Goal: Complete application form: Complete application form

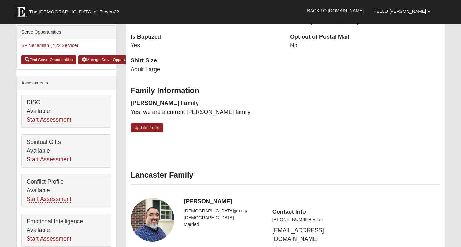
scroll to position [217, 0]
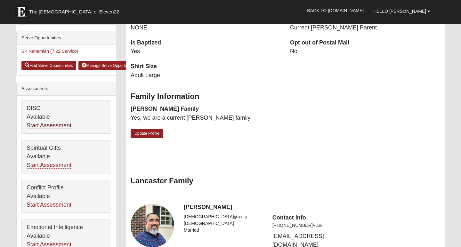
click at [59, 129] on link "Start Assessment" at bounding box center [49, 125] width 45 height 7
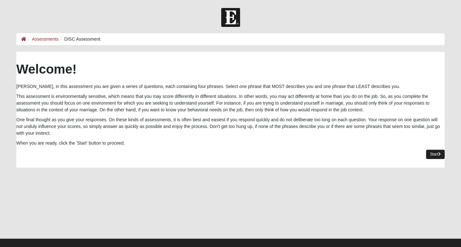
click at [434, 152] on link "Start" at bounding box center [435, 154] width 19 height 9
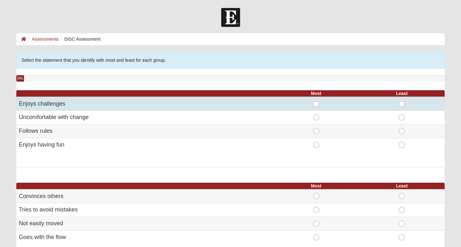
click at [316, 101] on span "Most" at bounding box center [316, 101] width 0 height 0
click at [317, 102] on input "Most" at bounding box center [318, 104] width 4 height 6
radio input "true"
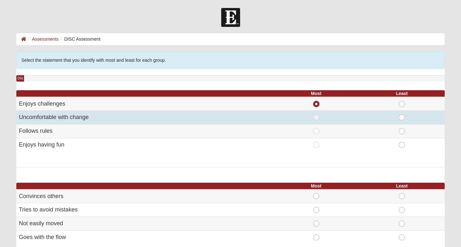
click at [402, 114] on span "Least" at bounding box center [402, 114] width 0 height 0
click at [403, 115] on input "Least" at bounding box center [404, 117] width 4 height 6
radio input "true"
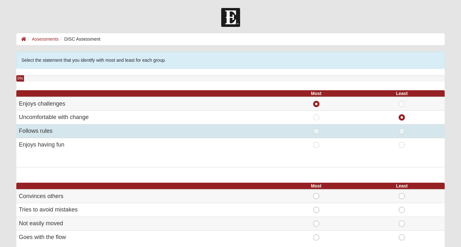
click at [316, 128] on span "Most" at bounding box center [316, 128] width 0 height 0
click at [317, 132] on input "Most" at bounding box center [318, 131] width 4 height 6
radio input "true"
radio input "false"
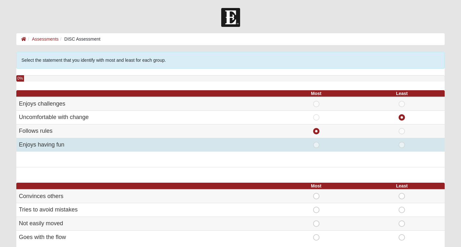
click at [316, 142] on span "Most" at bounding box center [316, 142] width 0 height 0
click at [317, 143] on input "Most" at bounding box center [318, 145] width 4 height 6
radio input "true"
radio input "false"
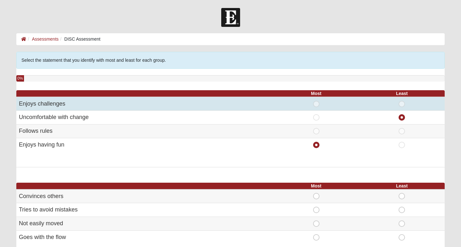
click at [316, 101] on span "Most" at bounding box center [316, 101] width 0 height 0
click at [316, 103] on input "Most" at bounding box center [318, 104] width 4 height 6
radio input "true"
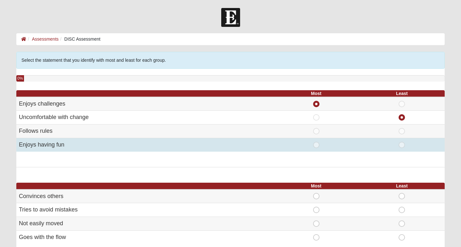
click at [316, 142] on span "Most" at bounding box center [316, 142] width 0 height 0
click at [316, 143] on input "Most" at bounding box center [318, 145] width 4 height 6
radio input "true"
radio input "false"
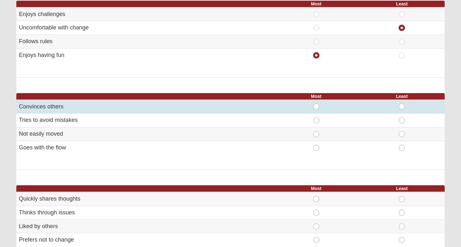
scroll to position [90, 0]
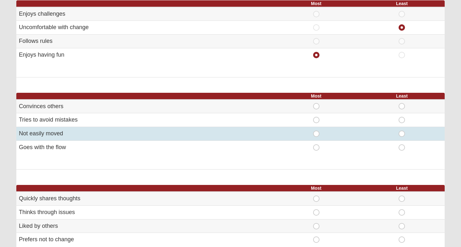
click at [316, 131] on span "Most" at bounding box center [316, 131] width 0 height 0
click at [316, 134] on input "Most" at bounding box center [318, 134] width 4 height 6
radio input "true"
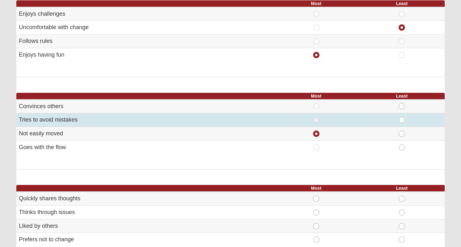
click at [402, 117] on span "Least" at bounding box center [402, 117] width 0 height 0
click at [402, 120] on input "Least" at bounding box center [404, 120] width 4 height 6
radio input "true"
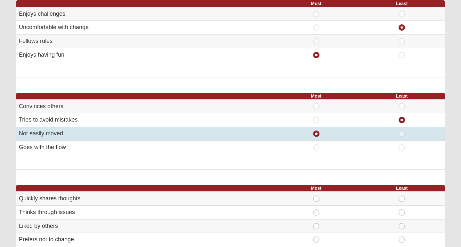
click at [402, 131] on span "Least" at bounding box center [402, 131] width 0 height 0
click at [402, 131] on input "Least" at bounding box center [404, 134] width 4 height 6
radio input "true"
radio input "false"
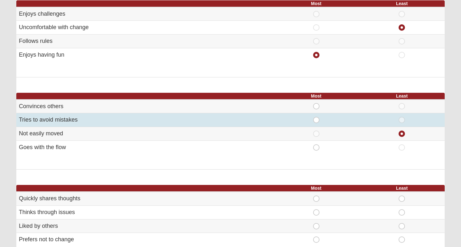
click at [402, 117] on span "Least" at bounding box center [402, 117] width 0 height 0
click at [403, 118] on input "Least" at bounding box center [404, 120] width 4 height 6
radio input "true"
radio input "false"
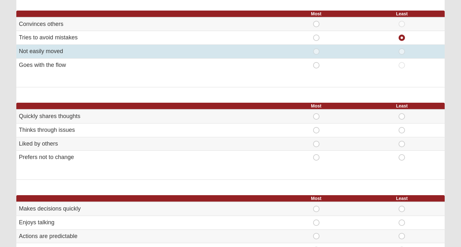
scroll to position [174, 0]
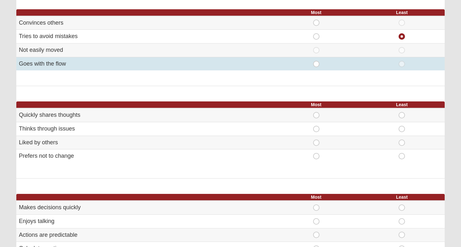
click at [402, 61] on span "Least" at bounding box center [402, 61] width 0 height 0
click at [402, 62] on input "Least" at bounding box center [404, 64] width 4 height 6
radio input "true"
radio input "false"
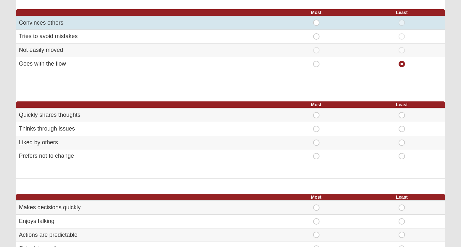
click at [316, 20] on span "Most" at bounding box center [316, 20] width 0 height 0
click at [316, 22] on input "Most" at bounding box center [318, 23] width 4 height 6
radio input "true"
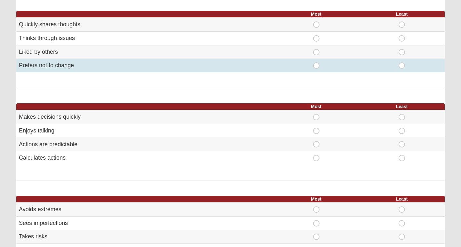
scroll to position [266, 0]
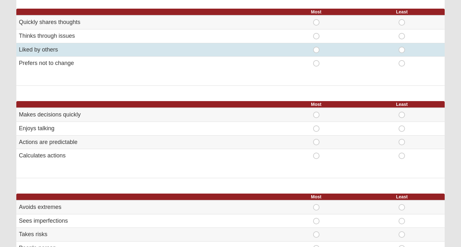
click at [316, 47] on span "Most" at bounding box center [316, 47] width 0 height 0
click at [316, 47] on input "Most" at bounding box center [318, 50] width 4 height 6
radio input "true"
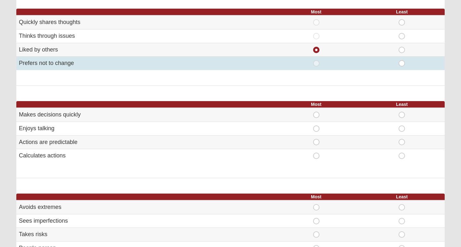
click at [402, 60] on span "Least" at bounding box center [402, 60] width 0 height 0
click at [404, 60] on input "Least" at bounding box center [404, 63] width 4 height 6
radio input "true"
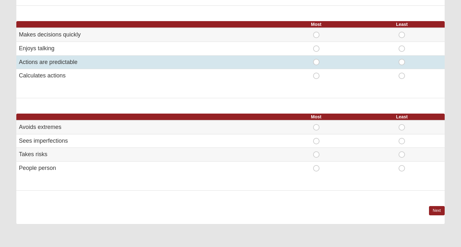
scroll to position [355, 0]
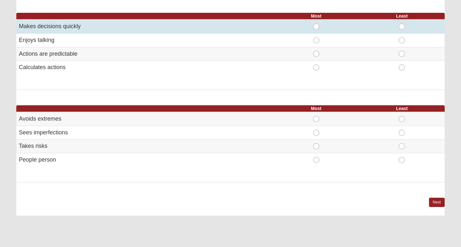
click at [402, 23] on span "Least" at bounding box center [402, 23] width 0 height 0
click at [403, 23] on input "Least" at bounding box center [404, 26] width 4 height 6
radio input "true"
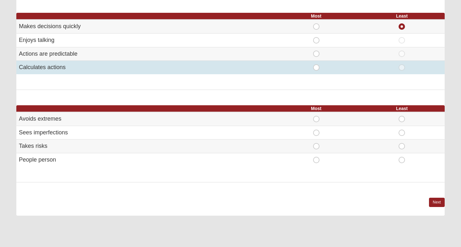
click at [316, 64] on span "Most" at bounding box center [316, 64] width 0 height 0
click at [317, 64] on input "Most" at bounding box center [318, 67] width 4 height 6
radio input "true"
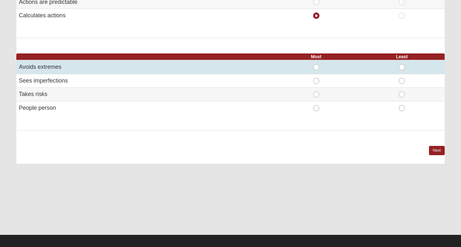
scroll to position [406, 0]
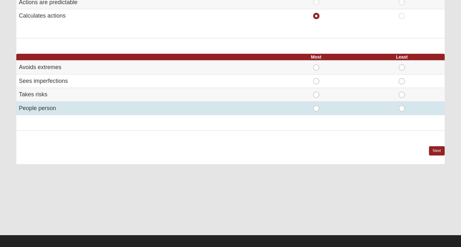
click at [316, 105] on span "Most" at bounding box center [316, 105] width 0 height 0
click at [316, 105] on input "Most" at bounding box center [318, 108] width 4 height 6
radio input "true"
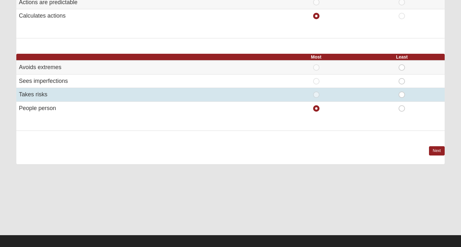
click at [402, 92] on span "Least" at bounding box center [402, 92] width 0 height 0
click at [403, 92] on input "Least" at bounding box center [404, 95] width 4 height 6
radio input "true"
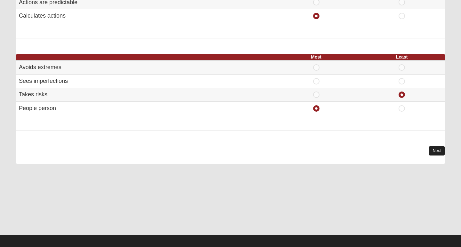
click at [434, 147] on link "Next" at bounding box center [437, 150] width 16 height 9
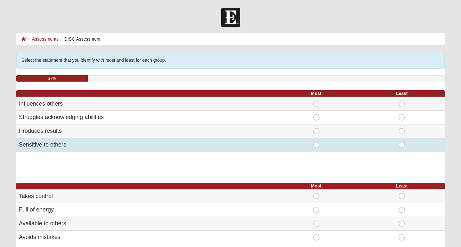
click at [316, 142] on span "Most" at bounding box center [316, 142] width 0 height 0
click at [317, 145] on input "Most" at bounding box center [318, 145] width 4 height 6
radio input "true"
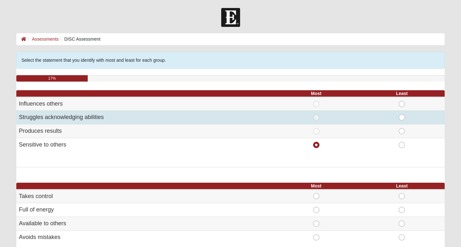
click at [402, 114] on span "Least" at bounding box center [402, 114] width 0 height 0
click at [402, 117] on input "Least" at bounding box center [404, 117] width 4 height 6
radio input "true"
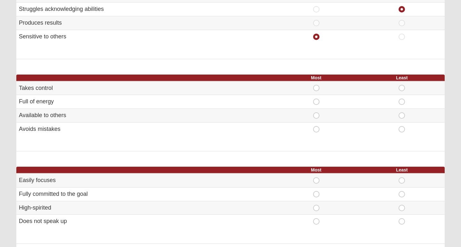
scroll to position [110, 0]
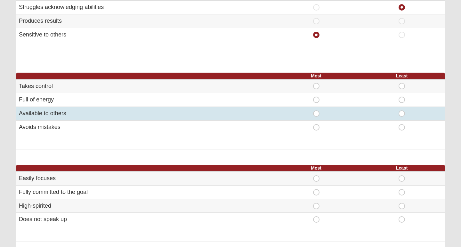
click at [316, 110] on span "Most" at bounding box center [316, 110] width 0 height 0
click at [317, 112] on input "Most" at bounding box center [318, 113] width 4 height 6
radio input "true"
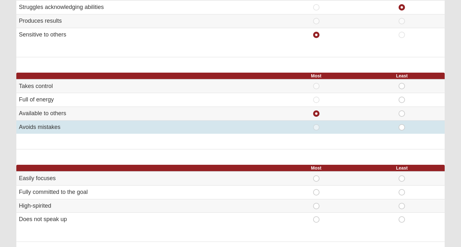
click at [402, 124] on span "Least" at bounding box center [402, 124] width 0 height 0
click at [402, 125] on input "Least" at bounding box center [404, 127] width 4 height 6
radio input "true"
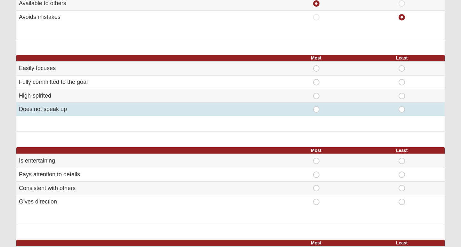
scroll to position [221, 0]
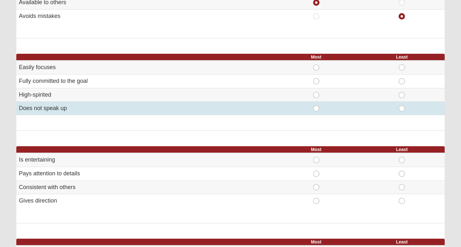
click at [402, 105] on span "Least" at bounding box center [402, 105] width 0 height 0
click at [402, 105] on input "Least" at bounding box center [404, 108] width 4 height 6
radio input "true"
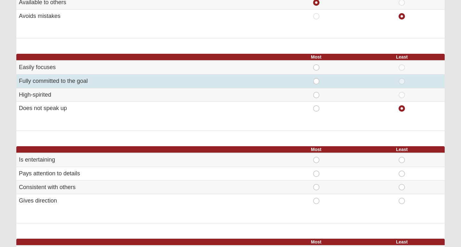
click at [316, 78] on span "Most" at bounding box center [316, 78] width 0 height 0
click at [316, 80] on input "Most" at bounding box center [318, 81] width 4 height 6
radio input "true"
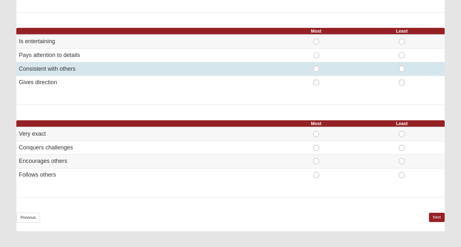
scroll to position [341, 0]
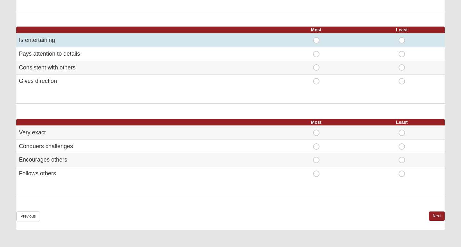
click at [402, 37] on span "Least" at bounding box center [402, 37] width 0 height 0
click at [402, 37] on input "Least" at bounding box center [404, 40] width 4 height 6
radio input "true"
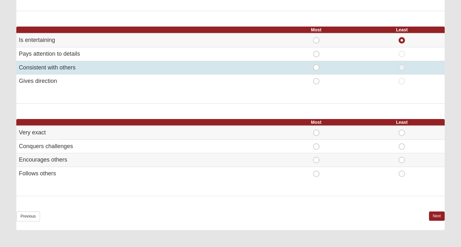
click at [316, 64] on span "Most" at bounding box center [316, 64] width 0 height 0
click at [317, 64] on input "Most" at bounding box center [318, 67] width 4 height 6
radio input "true"
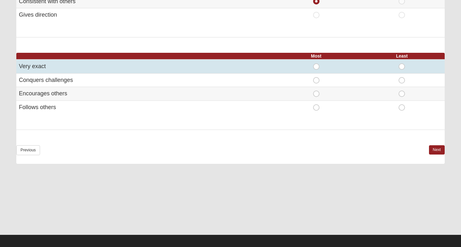
scroll to position [407, 0]
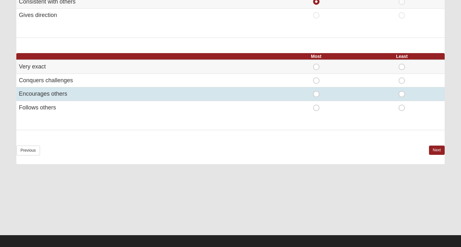
click at [316, 91] on span "Most" at bounding box center [316, 91] width 0 height 0
click at [316, 91] on input "Most" at bounding box center [318, 94] width 4 height 6
radio input "true"
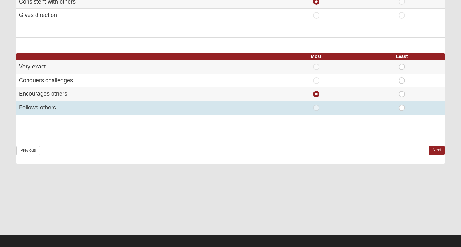
click at [402, 105] on span "Least" at bounding box center [402, 105] width 0 height 0
click at [402, 105] on input "Least" at bounding box center [404, 108] width 4 height 6
radio input "true"
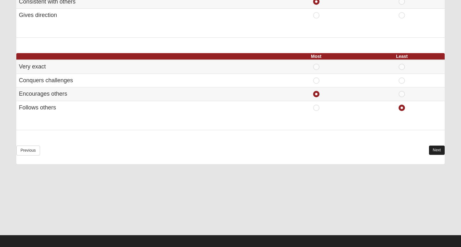
click at [439, 146] on link "Next" at bounding box center [437, 150] width 16 height 9
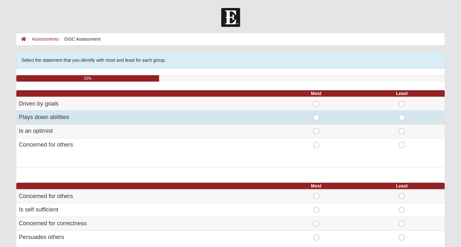
click at [402, 114] on span "Least" at bounding box center [402, 114] width 0 height 0
click at [403, 115] on input "Least" at bounding box center [404, 117] width 4 height 6
radio input "true"
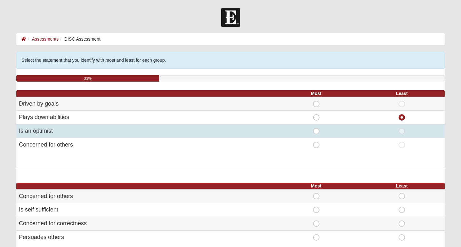
click at [316, 128] on span "Most" at bounding box center [316, 128] width 0 height 0
click at [316, 129] on input "Most" at bounding box center [318, 131] width 4 height 6
radio input "true"
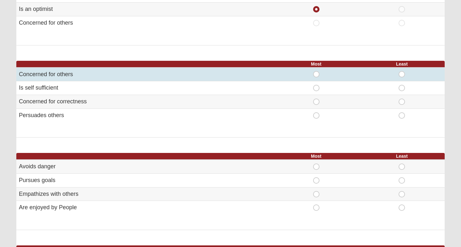
scroll to position [124, 0]
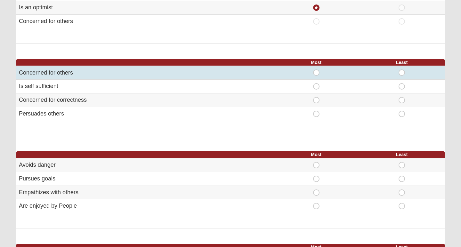
click at [316, 69] on span "Most" at bounding box center [316, 69] width 0 height 0
click at [316, 69] on input "Most" at bounding box center [318, 72] width 4 height 6
radio input "true"
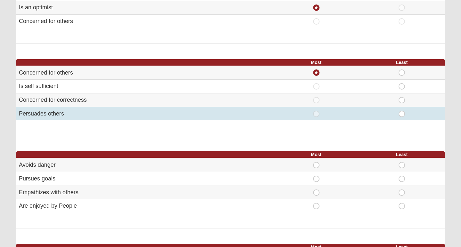
click at [402, 111] on span "Least" at bounding box center [402, 111] width 0 height 0
click at [403, 111] on input "Least" at bounding box center [404, 114] width 4 height 6
radio input "true"
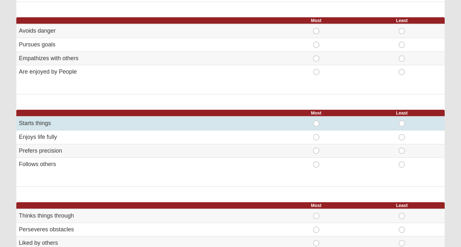
scroll to position [259, 0]
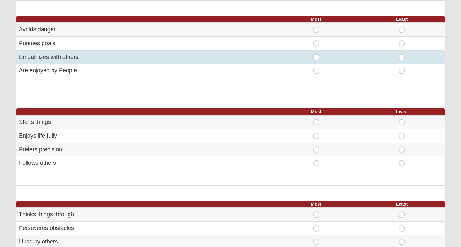
click at [316, 54] on span "Most" at bounding box center [316, 54] width 0 height 0
click at [316, 55] on input "Most" at bounding box center [318, 57] width 4 height 6
radio input "true"
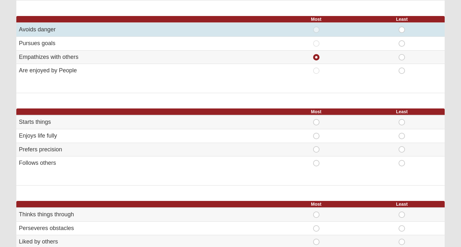
click at [402, 27] on span "Least" at bounding box center [402, 27] width 0 height 0
click at [403, 28] on input "Least" at bounding box center [404, 30] width 4 height 6
radio input "true"
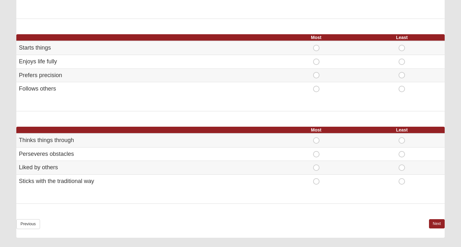
scroll to position [334, 0]
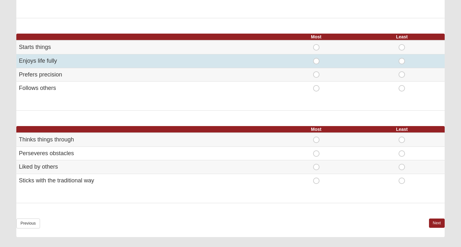
click at [316, 58] on span "Most" at bounding box center [316, 58] width 0 height 0
click at [316, 59] on input "Most" at bounding box center [318, 61] width 4 height 6
radio input "true"
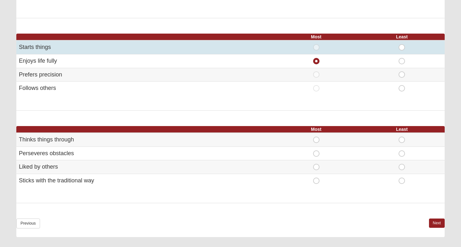
click at [316, 44] on span "Most" at bounding box center [316, 44] width 0 height 0
click at [317, 44] on input "Most" at bounding box center [318, 47] width 4 height 6
radio input "true"
radio input "false"
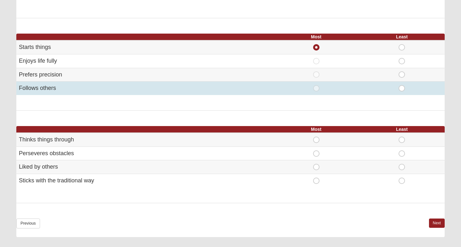
click at [402, 85] on span "Least" at bounding box center [402, 85] width 0 height 0
click at [402, 85] on input "Least" at bounding box center [404, 88] width 4 height 6
radio input "true"
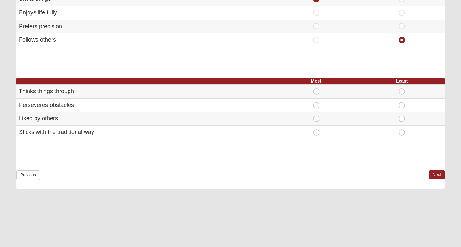
scroll to position [384, 0]
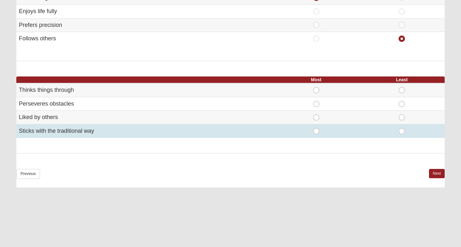
click at [402, 128] on span "Least" at bounding box center [402, 128] width 0 height 0
click at [402, 128] on input "Least" at bounding box center [404, 131] width 4 height 6
radio input "true"
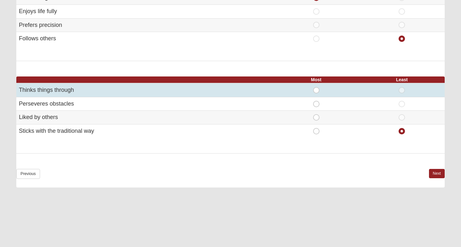
click at [316, 87] on span "Most" at bounding box center [316, 87] width 0 height 0
click at [317, 87] on input "Most" at bounding box center [318, 90] width 4 height 6
radio input "true"
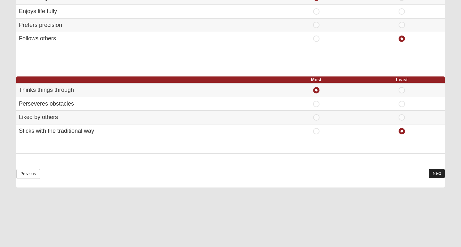
click at [438, 169] on link "Next" at bounding box center [437, 173] width 16 height 9
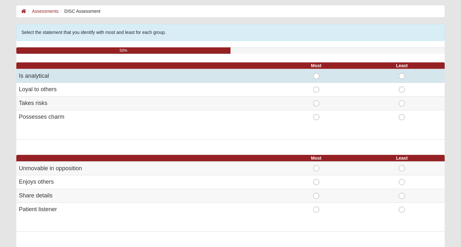
scroll to position [29, 0]
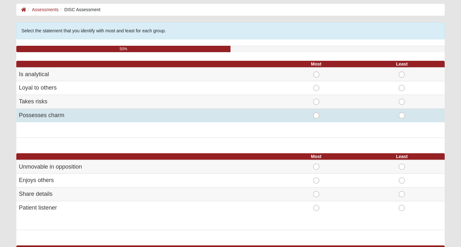
click at [402, 112] on span "Least" at bounding box center [402, 112] width 0 height 0
click at [403, 116] on input "Least" at bounding box center [404, 115] width 4 height 6
radio input "true"
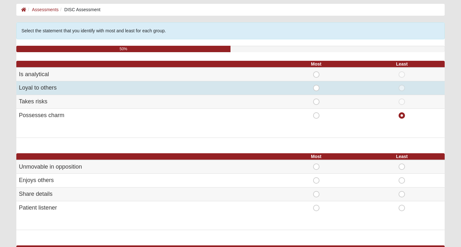
click at [316, 85] on span "Most" at bounding box center [316, 85] width 0 height 0
click at [316, 87] on input "Most" at bounding box center [318, 88] width 4 height 6
radio input "true"
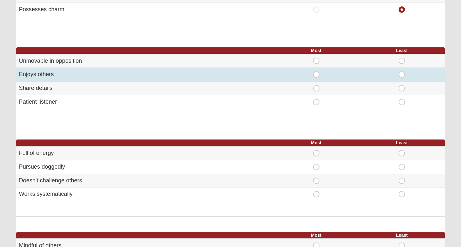
scroll to position [137, 0]
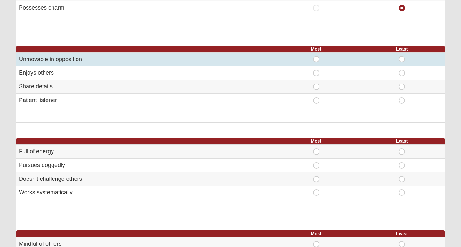
click at [402, 56] on span "Least" at bounding box center [402, 56] width 0 height 0
click at [403, 58] on input "Least" at bounding box center [404, 59] width 4 height 6
radio input "true"
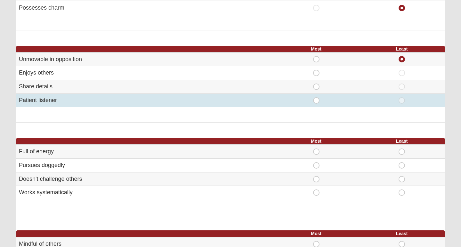
click at [316, 97] on span "Most" at bounding box center [316, 97] width 0 height 0
click at [318, 98] on input "Most" at bounding box center [318, 100] width 4 height 6
radio input "true"
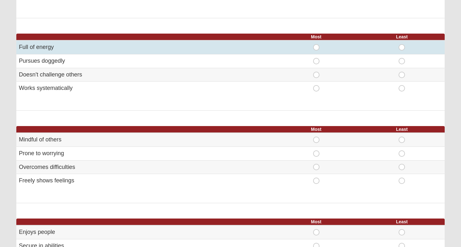
scroll to position [242, 0]
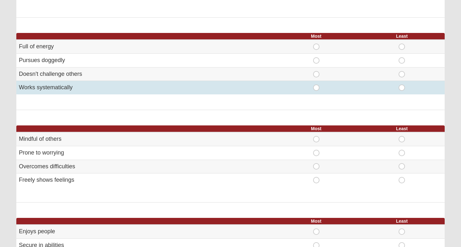
click at [316, 85] on span "Most" at bounding box center [316, 85] width 0 height 0
click at [316, 85] on input "Most" at bounding box center [318, 88] width 4 height 6
radio input "true"
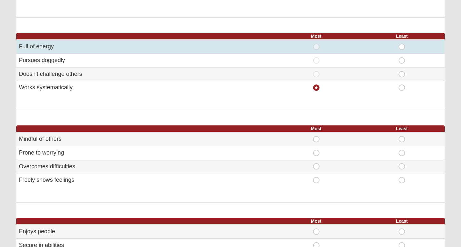
click at [402, 44] on span "Least" at bounding box center [402, 44] width 0 height 0
click at [402, 45] on input "Least" at bounding box center [404, 47] width 4 height 6
radio input "true"
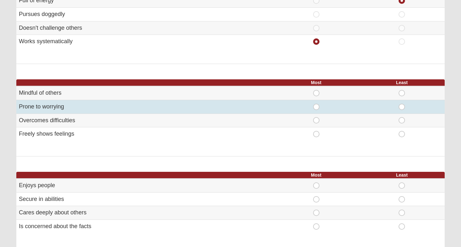
scroll to position [335, 0]
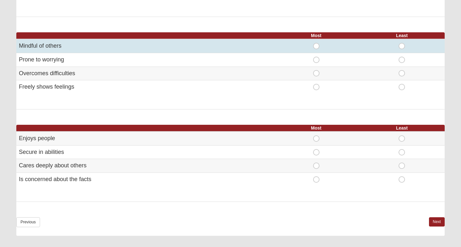
click at [316, 43] on span "Most" at bounding box center [316, 43] width 0 height 0
click at [316, 43] on input "Most" at bounding box center [318, 46] width 4 height 6
radio input "true"
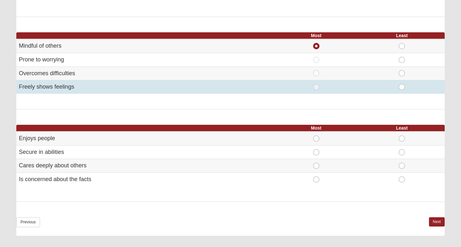
click at [402, 84] on span "Least" at bounding box center [402, 84] width 0 height 0
click at [402, 84] on input "Least" at bounding box center [404, 87] width 4 height 6
radio input "true"
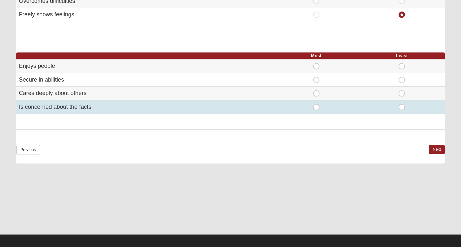
scroll to position [407, 0]
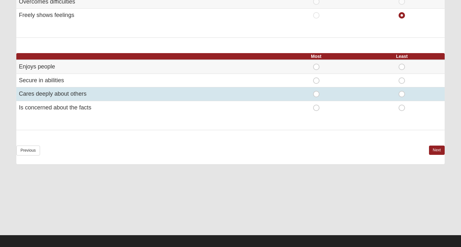
click at [316, 91] on span "Most" at bounding box center [316, 91] width 0 height 0
click at [317, 91] on input "Most" at bounding box center [318, 94] width 4 height 6
radio input "true"
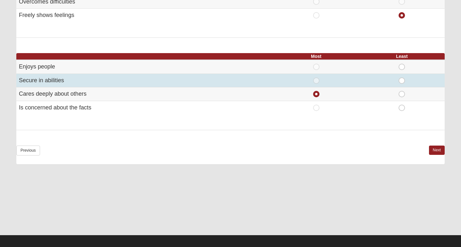
click at [402, 77] on span "Least" at bounding box center [402, 77] width 0 height 0
click at [402, 77] on input "Least" at bounding box center [404, 80] width 4 height 6
radio input "true"
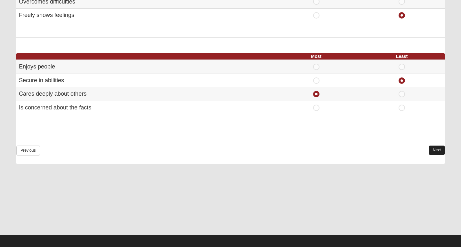
click at [430, 146] on link "Next" at bounding box center [437, 150] width 16 height 9
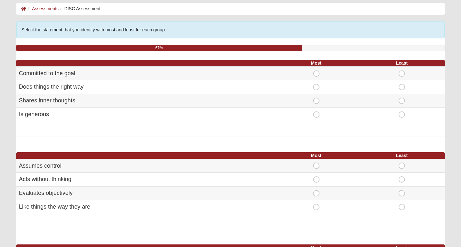
scroll to position [30, 0]
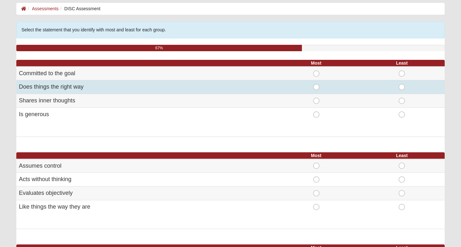
click at [316, 84] on span "Most" at bounding box center [316, 84] width 0 height 0
click at [318, 87] on input "Most" at bounding box center [318, 87] width 4 height 6
radio input "true"
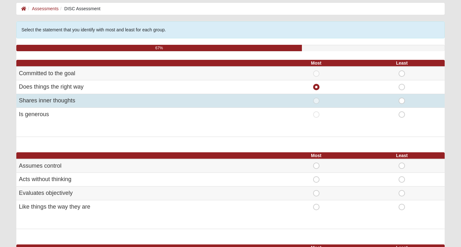
click at [402, 98] on span "Least" at bounding box center [402, 98] width 0 height 0
click at [403, 99] on input "Least" at bounding box center [404, 101] width 4 height 6
radio input "true"
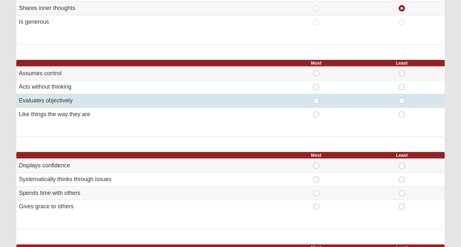
scroll to position [124, 0]
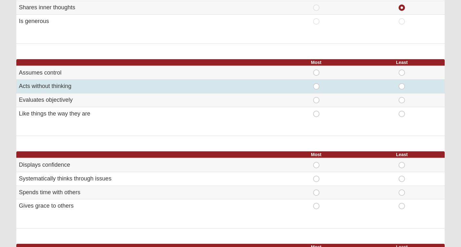
click at [402, 83] on span "Least" at bounding box center [402, 83] width 0 height 0
click at [402, 85] on input "Least" at bounding box center [404, 86] width 4 height 6
radio input "true"
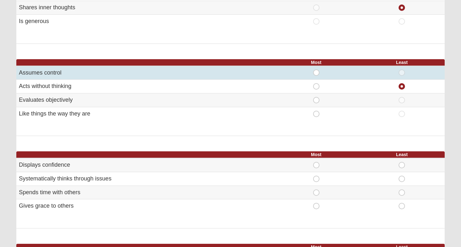
click at [316, 69] on span "Most" at bounding box center [316, 69] width 0 height 0
click at [316, 71] on input "Most" at bounding box center [318, 72] width 4 height 6
radio input "true"
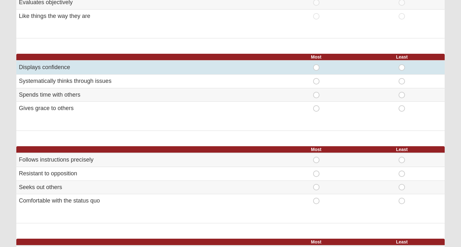
scroll to position [223, 0]
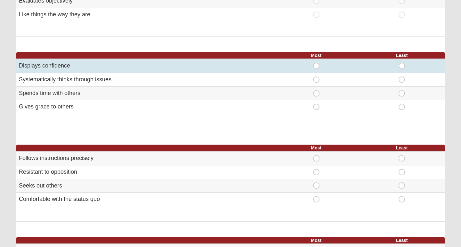
click at [316, 63] on span "Most" at bounding box center [316, 63] width 0 height 0
click at [316, 63] on input "Most" at bounding box center [318, 66] width 4 height 6
radio input "true"
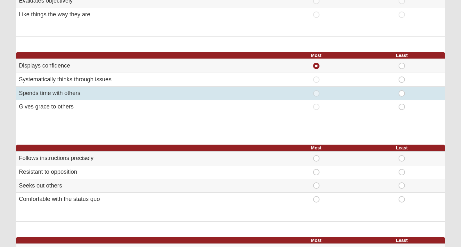
click at [402, 90] on span "Least" at bounding box center [402, 90] width 0 height 0
click at [402, 91] on input "Least" at bounding box center [404, 93] width 4 height 6
radio input "true"
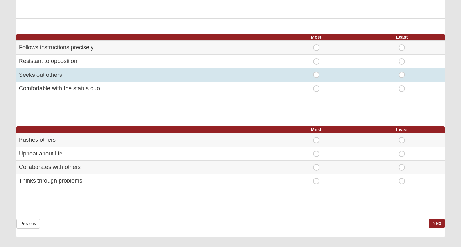
scroll to position [334, 0]
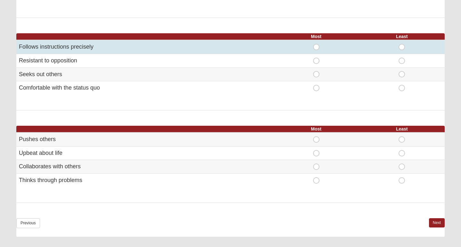
click at [316, 44] on span "Most" at bounding box center [316, 44] width 0 height 0
click at [318, 44] on input "Most" at bounding box center [318, 47] width 4 height 6
radio input "true"
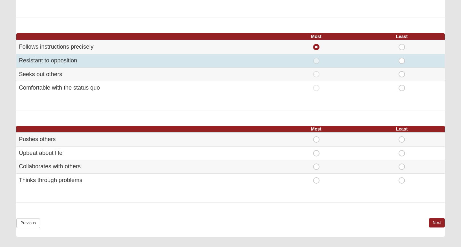
click at [402, 58] on span "Least" at bounding box center [402, 58] width 0 height 0
click at [402, 59] on input "Least" at bounding box center [404, 61] width 4 height 6
radio input "true"
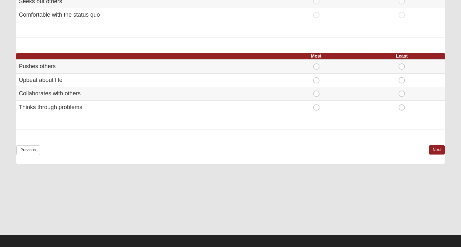
scroll to position [407, 0]
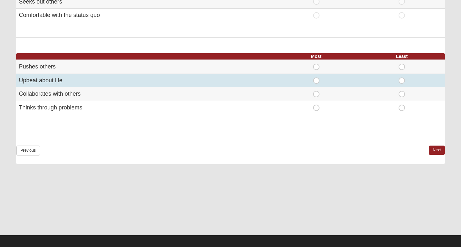
click at [316, 77] on span "Most" at bounding box center [316, 77] width 0 height 0
click at [317, 77] on input "Most" at bounding box center [318, 80] width 4 height 6
radio input "true"
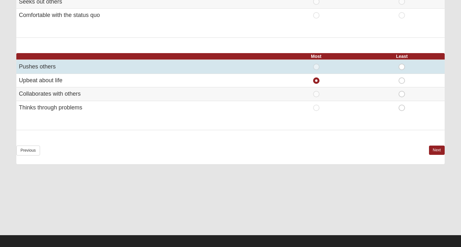
click at [402, 64] on span "Least" at bounding box center [402, 64] width 0 height 0
click at [404, 64] on input "Least" at bounding box center [404, 67] width 4 height 6
radio input "true"
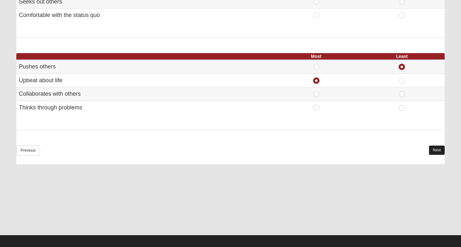
click at [436, 146] on link "Next" at bounding box center [437, 150] width 16 height 9
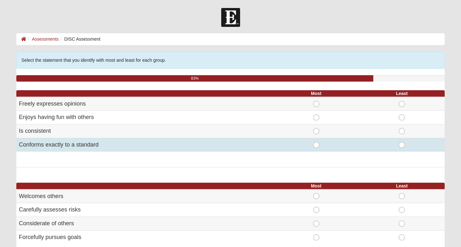
click at [402, 142] on span "Least" at bounding box center [402, 142] width 0 height 0
click at [402, 145] on input "Least" at bounding box center [404, 145] width 4 height 6
radio input "true"
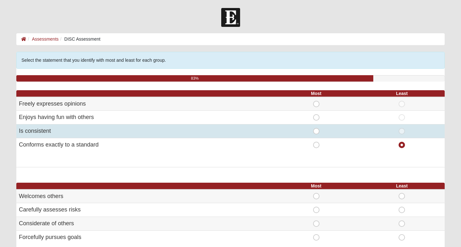
click at [316, 128] on span "Most" at bounding box center [316, 128] width 0 height 0
click at [316, 129] on input "Most" at bounding box center [318, 131] width 4 height 6
radio input "true"
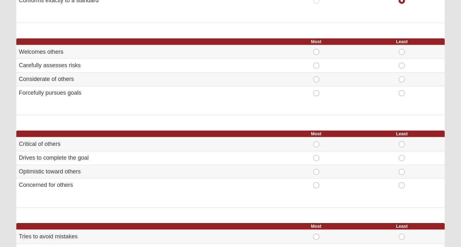
scroll to position [146, 0]
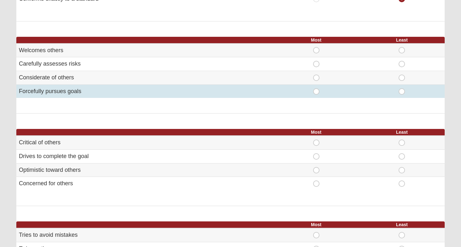
click at [402, 88] on span "Least" at bounding box center [402, 88] width 0 height 0
click at [403, 89] on input "Least" at bounding box center [404, 91] width 4 height 6
radio input "true"
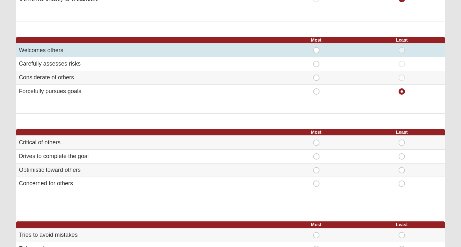
click at [316, 47] on span "Most" at bounding box center [316, 47] width 0 height 0
click at [316, 48] on input "Most" at bounding box center [318, 50] width 4 height 6
radio input "true"
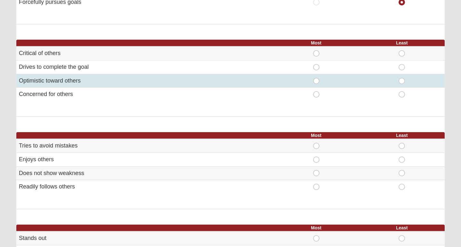
scroll to position [236, 0]
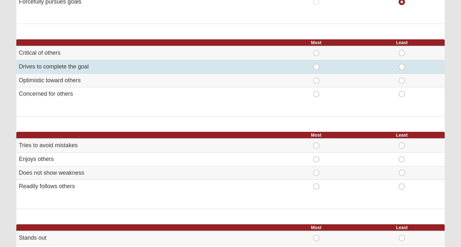
click at [316, 64] on span "Most" at bounding box center [316, 64] width 0 height 0
click at [316, 65] on input "Most" at bounding box center [318, 67] width 4 height 6
radio input "true"
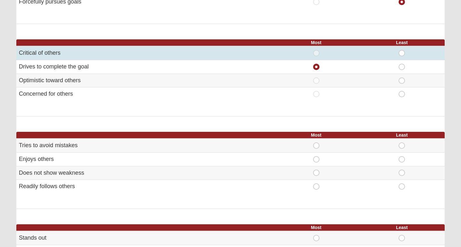
click at [402, 50] on span "Least" at bounding box center [402, 50] width 0 height 0
click at [402, 51] on input "Least" at bounding box center [404, 53] width 4 height 6
radio input "true"
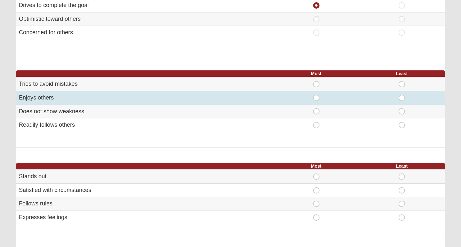
scroll to position [305, 0]
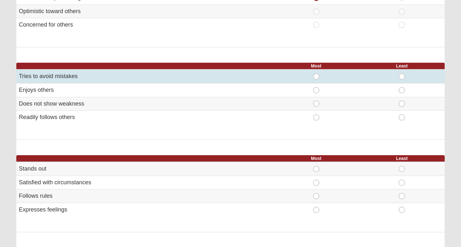
click at [316, 73] on span "Most" at bounding box center [316, 73] width 0 height 0
click at [318, 73] on input "Most" at bounding box center [318, 76] width 4 height 6
radio input "true"
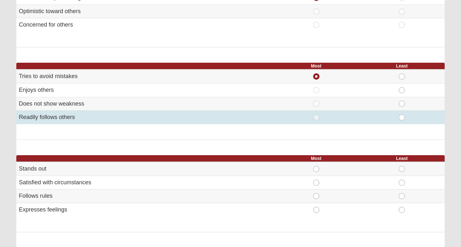
click at [402, 114] on span "Least" at bounding box center [402, 114] width 0 height 0
click at [402, 114] on input "Least" at bounding box center [404, 117] width 4 height 6
radio input "true"
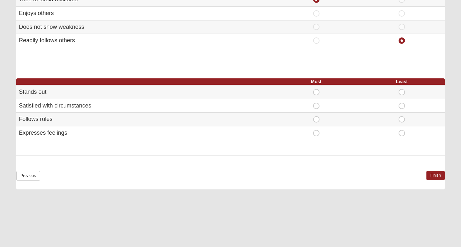
scroll to position [387, 0]
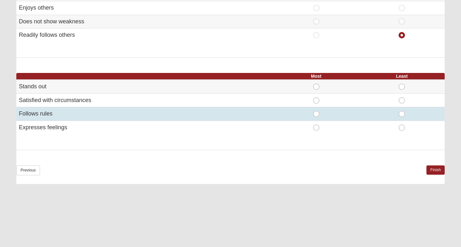
click at [316, 111] on span "Most" at bounding box center [316, 111] width 0 height 0
click at [316, 111] on input "Most" at bounding box center [318, 114] width 4 height 6
radio input "true"
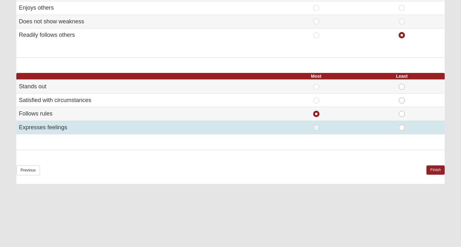
click at [402, 125] on span "Least" at bounding box center [402, 125] width 0 height 0
click at [402, 125] on input "Least" at bounding box center [404, 128] width 4 height 6
radio input "true"
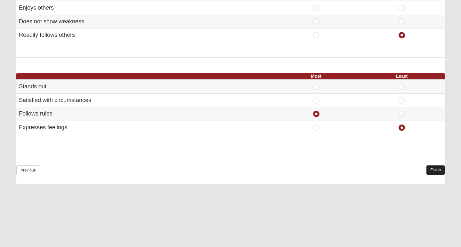
click at [435, 166] on link "Finish" at bounding box center [436, 170] width 18 height 9
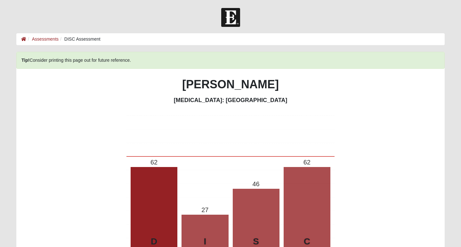
scroll to position [0, 0]
click at [49, 38] on link "Assessments" at bounding box center [45, 39] width 27 height 5
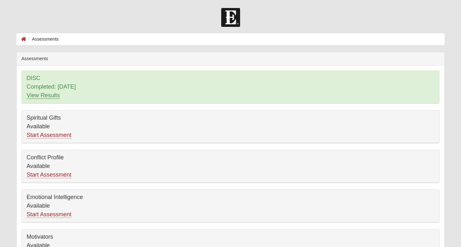
click at [38, 93] on link "View Results" at bounding box center [43, 95] width 33 height 7
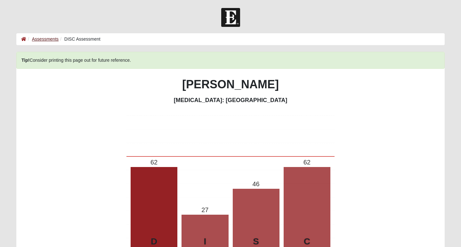
click at [48, 39] on link "Assessments" at bounding box center [45, 39] width 27 height 5
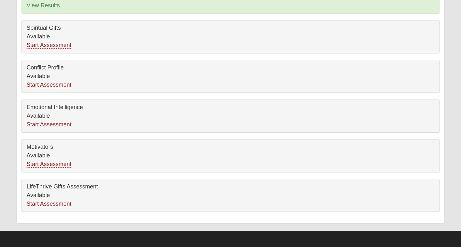
scroll to position [90, 0]
click at [47, 164] on link "Start Assessment" at bounding box center [49, 164] width 45 height 7
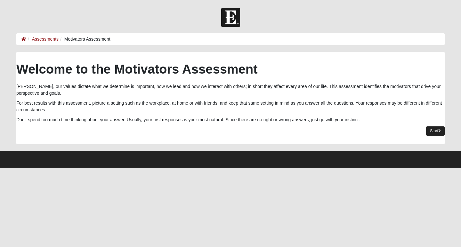
click at [432, 128] on link "Start" at bounding box center [435, 130] width 19 height 9
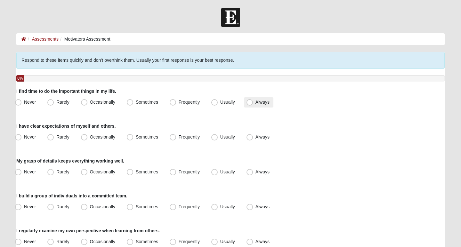
click at [256, 101] on span "Always" at bounding box center [263, 102] width 14 height 5
click at [250, 101] on input "Always" at bounding box center [251, 102] width 4 height 4
radio input "true"
click at [181, 136] on span "Frequently" at bounding box center [189, 136] width 21 height 5
click at [176, 136] on input "Frequently" at bounding box center [174, 137] width 4 height 4
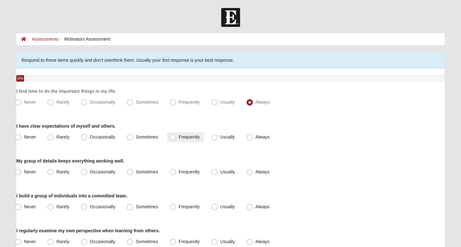
radio input "true"
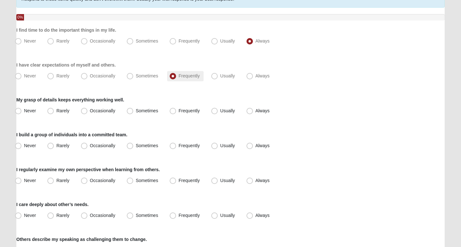
scroll to position [62, 0]
click at [218, 77] on label "Usually" at bounding box center [224, 75] width 30 height 10
click at [218, 77] on input "Usually" at bounding box center [216, 75] width 4 height 4
radio input "true"
click at [188, 109] on span "Frequently" at bounding box center [189, 110] width 21 height 5
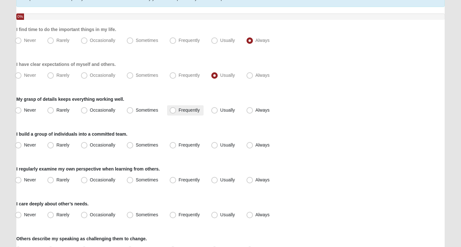
click at [176, 109] on input "Frequently" at bounding box center [174, 110] width 4 height 4
radio input "true"
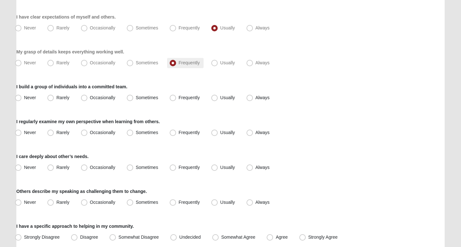
scroll to position [110, 0]
click at [230, 97] on span "Usually" at bounding box center [227, 96] width 15 height 5
click at [218, 97] on input "Usually" at bounding box center [216, 97] width 4 height 4
radio input "true"
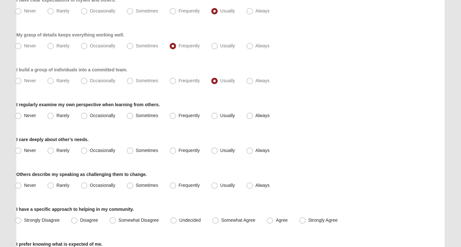
scroll to position [127, 0]
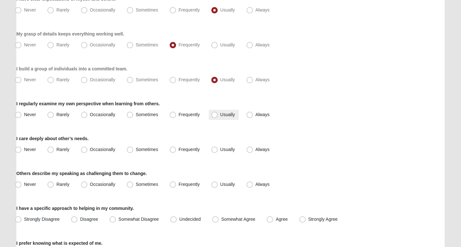
click at [229, 117] on span "Usually" at bounding box center [227, 114] width 15 height 5
click at [218, 117] on input "Usually" at bounding box center [216, 115] width 4 height 4
radio input "true"
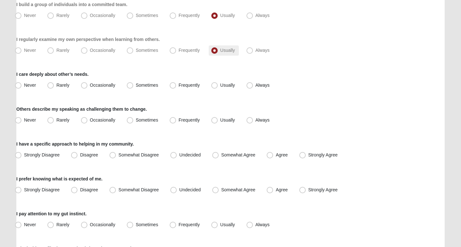
scroll to position [192, 0]
click at [262, 85] on span "Always" at bounding box center [263, 84] width 14 height 5
click at [253, 85] on input "Always" at bounding box center [251, 85] width 4 height 4
radio input "true"
click at [67, 120] on span "Rarely" at bounding box center [62, 119] width 13 height 5
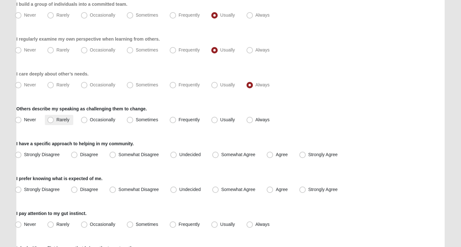
click at [54, 120] on input "Rarely" at bounding box center [52, 120] width 4 height 4
radio input "true"
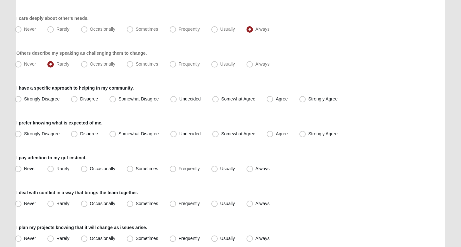
scroll to position [248, 0]
click at [282, 100] on span "Agree" at bounding box center [282, 98] width 12 height 5
click at [273, 100] on input "Agree" at bounding box center [271, 99] width 4 height 4
radio input "true"
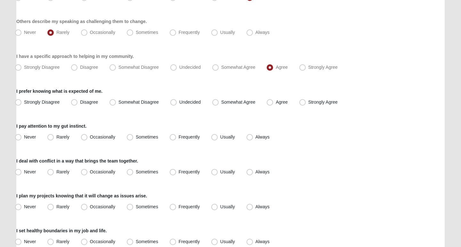
scroll to position [281, 0]
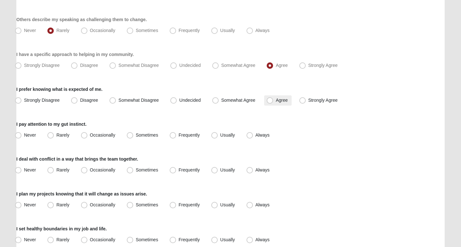
click at [280, 102] on span "Agree" at bounding box center [282, 100] width 12 height 5
click at [273, 102] on input "Agree" at bounding box center [271, 100] width 4 height 4
radio input "true"
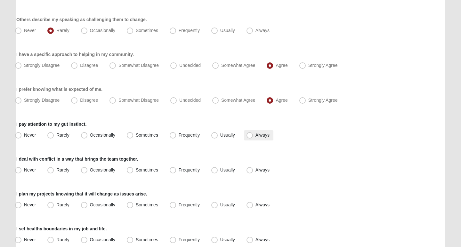
click at [256, 136] on span "Always" at bounding box center [263, 135] width 14 height 5
click at [253, 136] on input "Always" at bounding box center [251, 135] width 4 height 4
radio input "true"
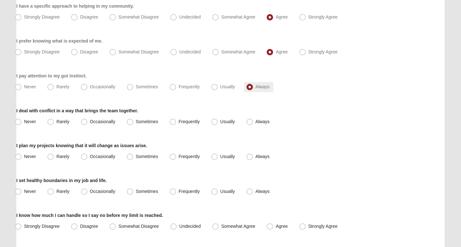
scroll to position [333, 0]
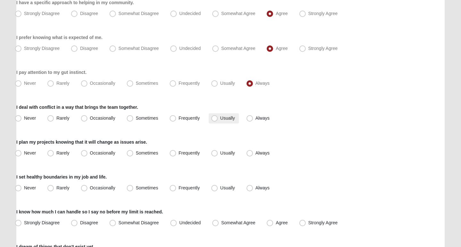
click at [220, 120] on span "Usually" at bounding box center [227, 118] width 15 height 5
click at [217, 120] on input "Usually" at bounding box center [216, 118] width 4 height 4
radio input "true"
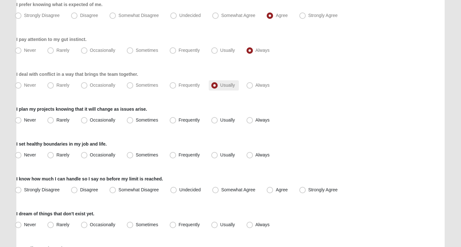
scroll to position [368, 0]
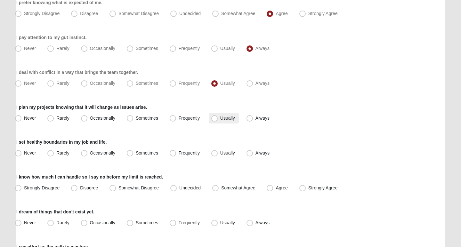
click at [226, 119] on span "Usually" at bounding box center [227, 118] width 15 height 5
click at [218, 119] on input "Usually" at bounding box center [216, 118] width 4 height 4
radio input "true"
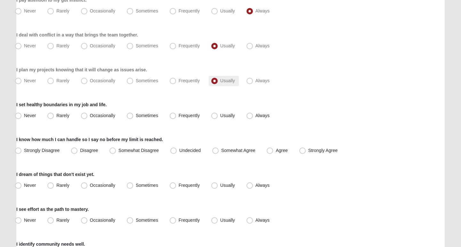
scroll to position [407, 0]
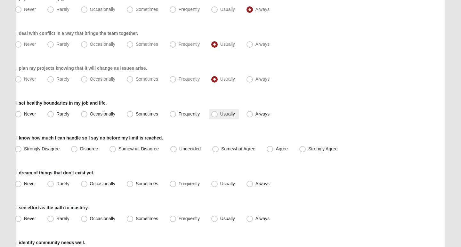
click at [224, 114] on span "Usually" at bounding box center [227, 113] width 15 height 5
click at [218, 114] on input "Usually" at bounding box center [216, 114] width 4 height 4
radio input "true"
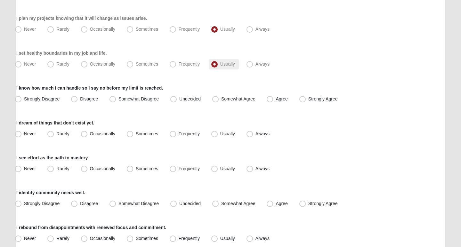
scroll to position [458, 0]
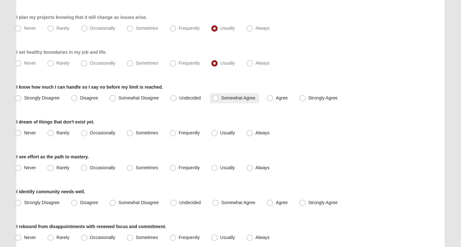
click at [225, 95] on span "Somewhat Agree" at bounding box center [238, 97] width 34 height 5
click at [219, 96] on input "Somewhat Agree" at bounding box center [217, 98] width 4 height 4
radio input "true"
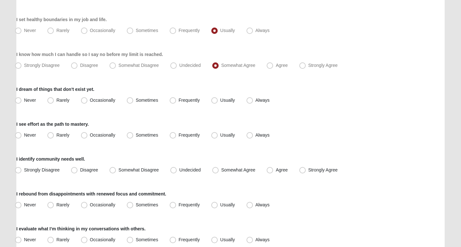
scroll to position [492, 0]
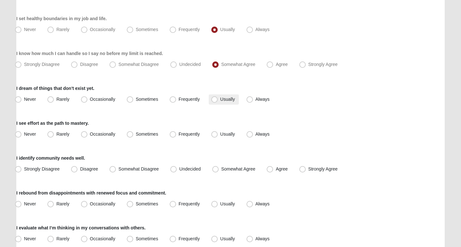
click at [222, 103] on label "Usually" at bounding box center [224, 99] width 30 height 10
click at [218, 102] on input "Usually" at bounding box center [216, 99] width 4 height 4
radio input "true"
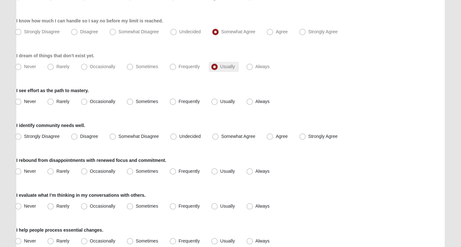
scroll to position [525, 0]
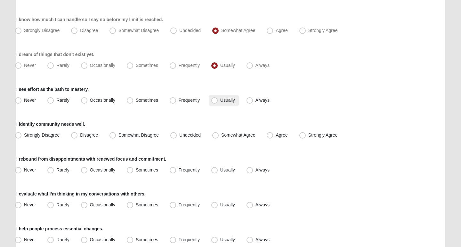
click at [222, 103] on label "Usually" at bounding box center [224, 100] width 30 height 10
click at [218, 102] on input "Usually" at bounding box center [216, 100] width 4 height 4
radio input "true"
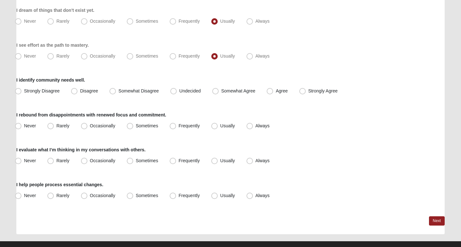
scroll to position [570, 0]
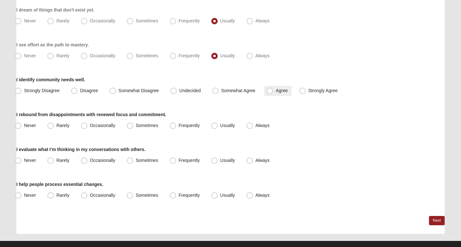
click at [283, 94] on label "Agree" at bounding box center [277, 91] width 27 height 10
click at [273, 93] on input "Agree" at bounding box center [271, 91] width 4 height 4
radio input "true"
click at [224, 125] on span "Usually" at bounding box center [227, 125] width 15 height 5
click at [218, 125] on input "Usually" at bounding box center [216, 126] width 4 height 4
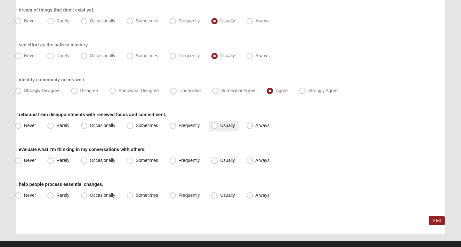
radio input "true"
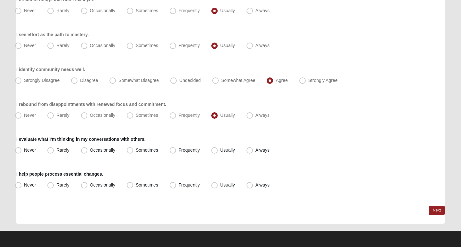
scroll to position [580, 0]
click at [263, 153] on label "Always" at bounding box center [258, 150] width 29 height 10
click at [253, 152] on input "Always" at bounding box center [251, 150] width 4 height 4
radio input "true"
click at [196, 185] on span "Frequently" at bounding box center [189, 185] width 21 height 5
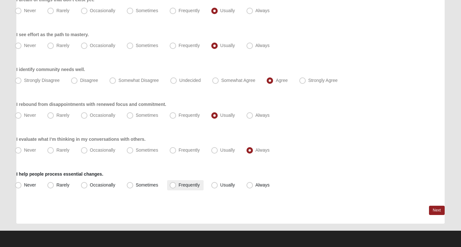
click at [176, 185] on input "Frequently" at bounding box center [174, 185] width 4 height 4
radio input "true"
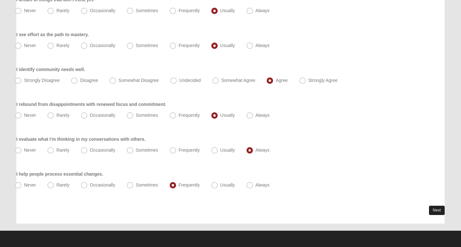
click at [443, 209] on link "Next" at bounding box center [437, 210] width 16 height 9
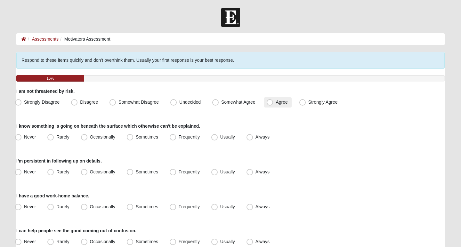
click at [276, 101] on label "Agree" at bounding box center [277, 102] width 27 height 10
click at [273, 101] on input "Agree" at bounding box center [271, 102] width 4 height 4
radio input "true"
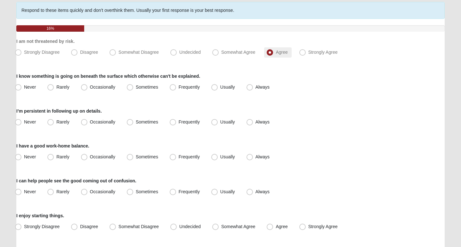
scroll to position [51, 0]
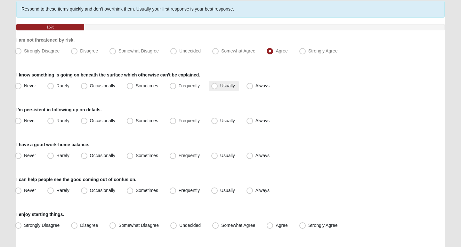
click at [224, 86] on span "Usually" at bounding box center [227, 85] width 15 height 5
click at [218, 86] on input "Usually" at bounding box center [216, 86] width 4 height 4
radio input "true"
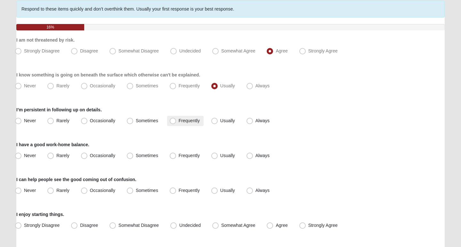
click at [182, 122] on span "Frequently" at bounding box center [189, 120] width 21 height 5
click at [176, 122] on input "Frequently" at bounding box center [174, 121] width 4 height 4
radio input "true"
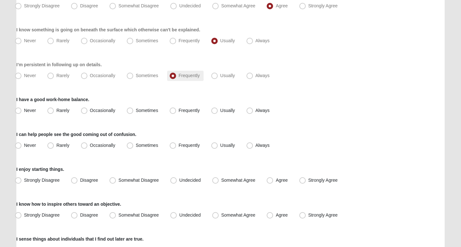
scroll to position [97, 0]
click at [183, 111] on span "Frequently" at bounding box center [189, 109] width 21 height 5
click at [176, 111] on input "Frequently" at bounding box center [174, 110] width 4 height 4
radio input "true"
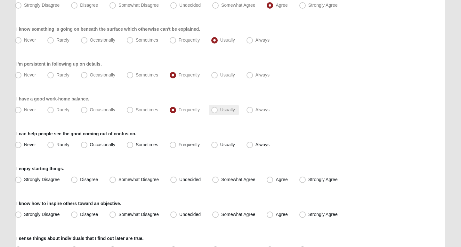
click at [220, 112] on span "Usually" at bounding box center [227, 109] width 15 height 5
click at [218, 112] on input "Usually" at bounding box center [216, 110] width 4 height 4
radio input "true"
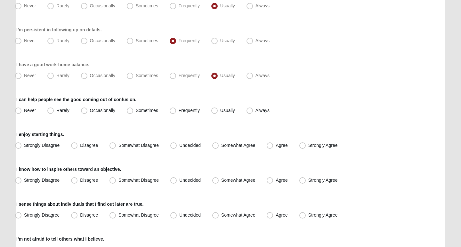
scroll to position [132, 0]
click at [226, 110] on span "Usually" at bounding box center [227, 109] width 15 height 5
click at [218, 110] on input "Usually" at bounding box center [216, 110] width 4 height 4
radio input "true"
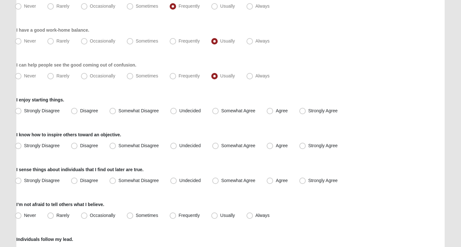
scroll to position [168, 0]
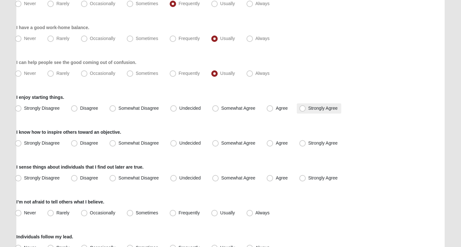
click at [308, 110] on span "Strongly Agree" at bounding box center [322, 108] width 29 height 5
click at [302, 110] on input "Strongly Agree" at bounding box center [304, 108] width 4 height 4
radio input "true"
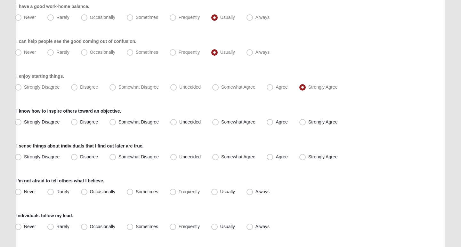
scroll to position [193, 0]
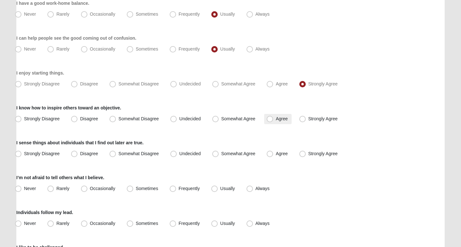
click at [281, 118] on span "Agree" at bounding box center [282, 118] width 12 height 5
click at [273, 118] on input "Agree" at bounding box center [271, 119] width 4 height 4
radio input "true"
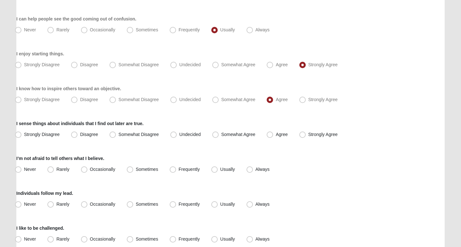
scroll to position [212, 0]
click at [310, 135] on span "Strongly Agree" at bounding box center [322, 134] width 29 height 5
click at [306, 135] on input "Strongly Agree" at bounding box center [304, 134] width 4 height 4
radio input "true"
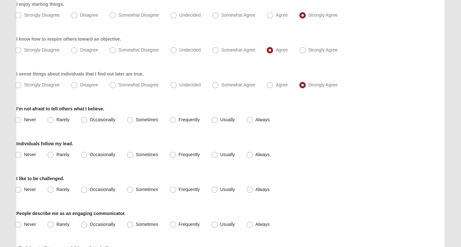
scroll to position [262, 0]
click at [227, 122] on span "Usually" at bounding box center [227, 119] width 15 height 5
click at [218, 122] on input "Usually" at bounding box center [216, 120] width 4 height 4
radio input "true"
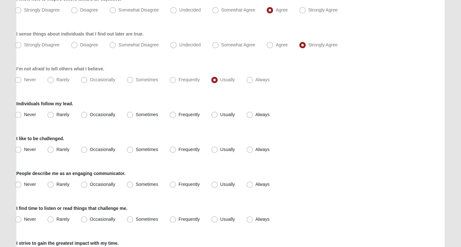
scroll to position [302, 0]
click at [221, 114] on span "Usually" at bounding box center [227, 113] width 15 height 5
click at [218, 114] on input "Usually" at bounding box center [216, 114] width 4 height 4
radio input "true"
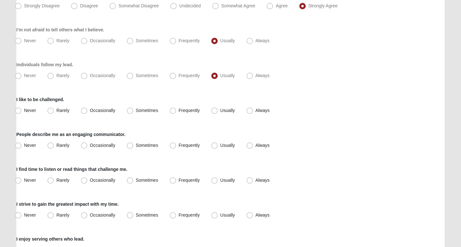
scroll to position [341, 0]
click at [256, 110] on span "Always" at bounding box center [263, 109] width 14 height 5
click at [252, 110] on input "Always" at bounding box center [251, 110] width 4 height 4
radio input "true"
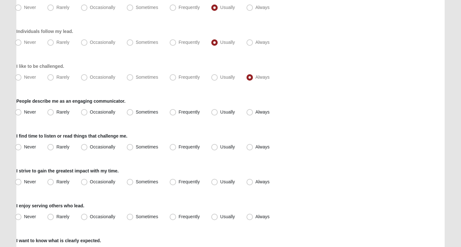
scroll to position [375, 0]
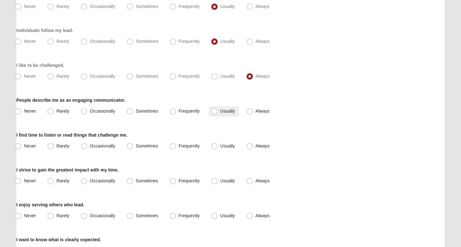
click at [223, 113] on span "Usually" at bounding box center [227, 111] width 15 height 5
click at [218, 113] on input "Usually" at bounding box center [216, 111] width 4 height 4
radio input "true"
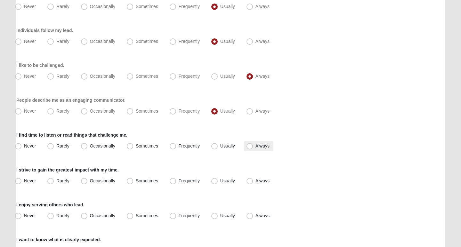
click at [260, 148] on span "Always" at bounding box center [263, 145] width 14 height 5
click at [253, 148] on input "Always" at bounding box center [251, 146] width 4 height 4
radio input "true"
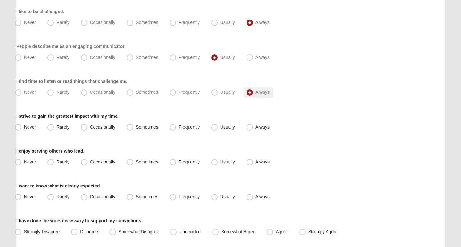
scroll to position [431, 0]
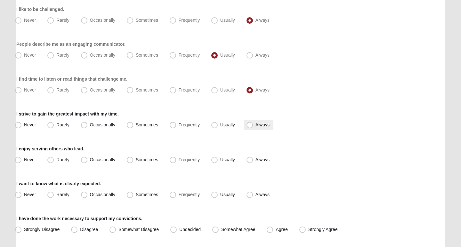
click at [256, 125] on span "Always" at bounding box center [263, 124] width 14 height 5
click at [252, 125] on input "Always" at bounding box center [251, 125] width 4 height 4
radio input "true"
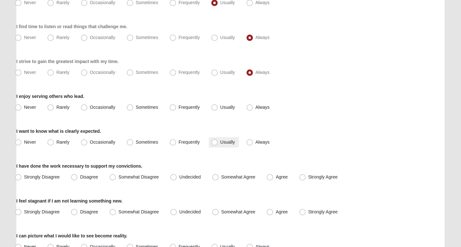
scroll to position [484, 0]
click at [219, 108] on label "Usually" at bounding box center [224, 107] width 30 height 10
click at [218, 108] on input "Usually" at bounding box center [216, 107] width 4 height 4
radio input "true"
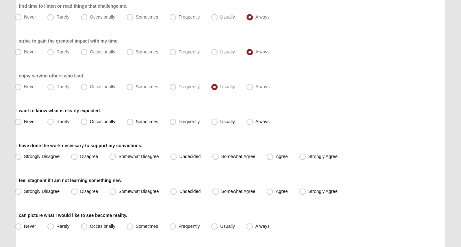
scroll to position [512, 0]
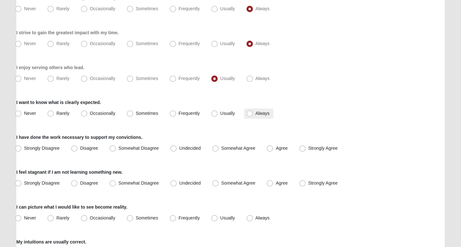
click at [257, 117] on label "Always" at bounding box center [258, 114] width 29 height 10
click at [253, 116] on input "Always" at bounding box center [251, 113] width 4 height 4
radio input "true"
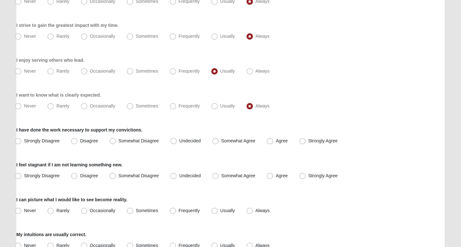
scroll to position [520, 0]
click at [276, 141] on span "Agree" at bounding box center [282, 140] width 12 height 5
click at [273, 141] on input "Agree" at bounding box center [271, 140] width 4 height 4
radio input "true"
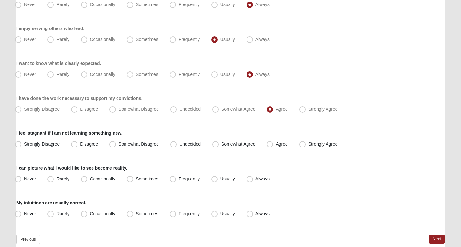
scroll to position [552, 0]
click at [308, 146] on span "Strongly Agree" at bounding box center [322, 143] width 29 height 5
click at [303, 146] on input "Strongly Agree" at bounding box center [304, 144] width 4 height 4
radio input "true"
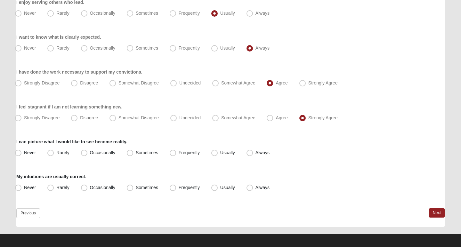
scroll to position [579, 0]
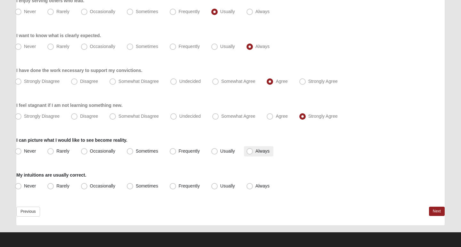
click at [256, 153] on span "Always" at bounding box center [263, 151] width 14 height 5
click at [250, 153] on input "Always" at bounding box center [251, 151] width 4 height 4
radio input "true"
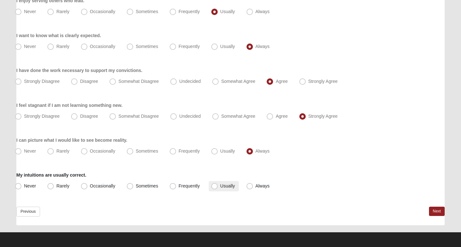
click at [221, 185] on span "Usually" at bounding box center [227, 185] width 15 height 5
click at [218, 185] on input "Usually" at bounding box center [216, 186] width 4 height 4
radio input "true"
click at [434, 212] on link "Next" at bounding box center [437, 211] width 16 height 9
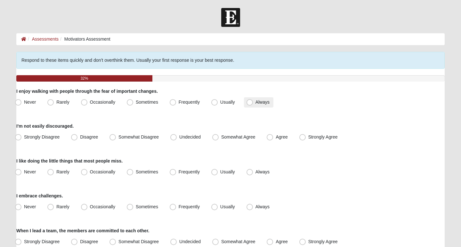
click at [258, 103] on span "Always" at bounding box center [263, 102] width 14 height 5
click at [253, 103] on input "Always" at bounding box center [251, 102] width 4 height 4
radio input "true"
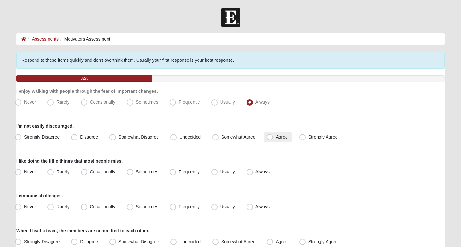
click at [277, 138] on span "Agree" at bounding box center [282, 136] width 12 height 5
click at [273, 138] on input "Agree" at bounding box center [271, 137] width 4 height 4
radio input "true"
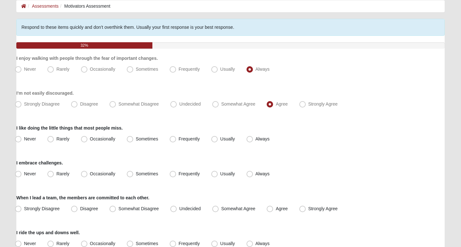
scroll to position [47, 0]
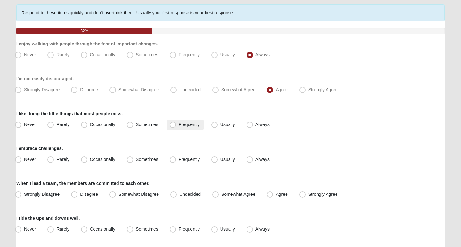
click at [184, 127] on label "Frequently" at bounding box center [185, 125] width 37 height 10
click at [176, 127] on input "Frequently" at bounding box center [174, 125] width 4 height 4
radio input "true"
click at [222, 160] on span "Usually" at bounding box center [227, 159] width 15 height 5
click at [218, 160] on input "Usually" at bounding box center [216, 160] width 4 height 4
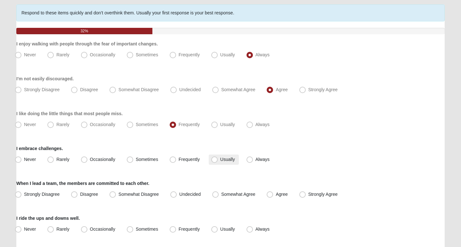
radio input "true"
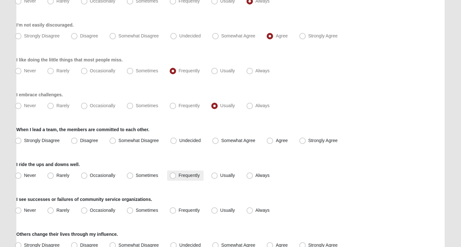
scroll to position [102, 0]
click at [319, 142] on span "Strongly Agree" at bounding box center [322, 140] width 29 height 5
click at [306, 142] on input "Strongly Agree" at bounding box center [304, 140] width 4 height 4
radio input "true"
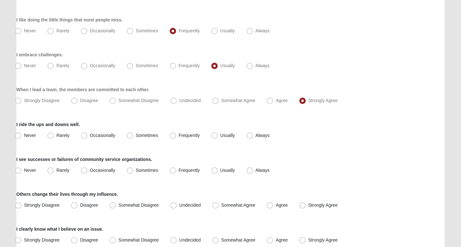
scroll to position [142, 0]
click at [230, 137] on span "Usually" at bounding box center [227, 134] width 15 height 5
click at [218, 137] on input "Usually" at bounding box center [216, 135] width 4 height 4
radio input "true"
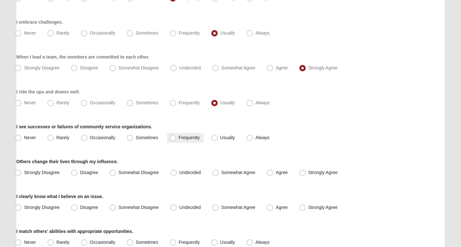
scroll to position [175, 0]
click at [235, 138] on label "Usually" at bounding box center [224, 137] width 30 height 10
click at [218, 138] on input "Usually" at bounding box center [216, 137] width 4 height 4
radio input "true"
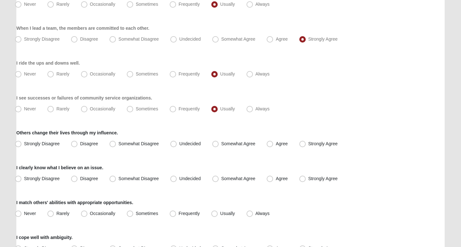
scroll to position [205, 0]
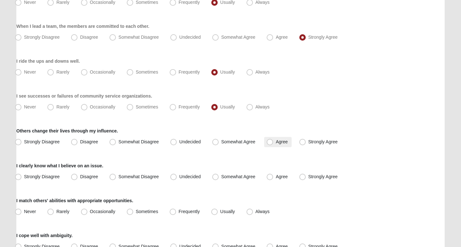
click at [283, 142] on span "Agree" at bounding box center [282, 141] width 12 height 5
click at [273, 142] on input "Agree" at bounding box center [271, 142] width 4 height 4
radio input "true"
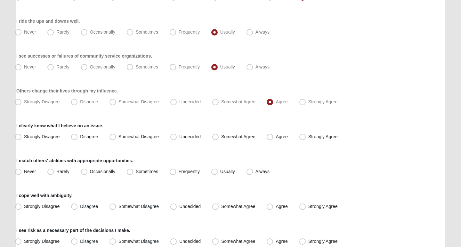
scroll to position [245, 0]
click at [315, 135] on span "Strongly Agree" at bounding box center [322, 136] width 29 height 5
click at [306, 135] on input "Strongly Agree" at bounding box center [304, 136] width 4 height 4
radio input "true"
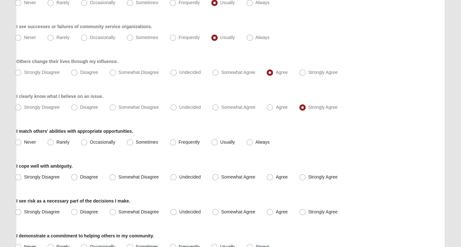
scroll to position [283, 0]
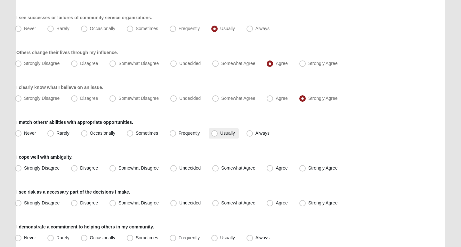
click at [218, 136] on label "Usually" at bounding box center [224, 133] width 30 height 10
click at [218, 135] on input "Usually" at bounding box center [216, 133] width 4 height 4
radio input "true"
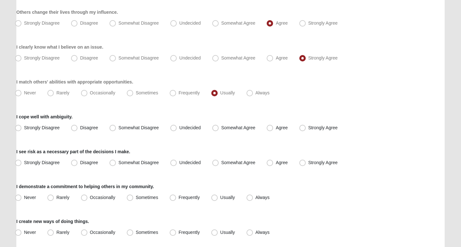
scroll to position [325, 0]
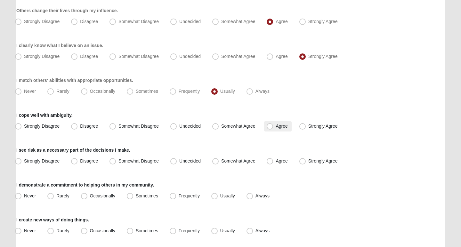
click at [277, 125] on span "Agree" at bounding box center [282, 126] width 12 height 5
click at [273, 125] on input "Agree" at bounding box center [271, 126] width 4 height 4
radio input "true"
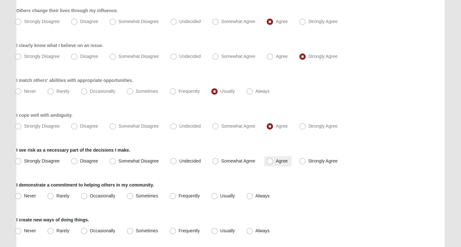
click at [276, 163] on span "Agree" at bounding box center [282, 161] width 12 height 5
click at [273, 163] on input "Agree" at bounding box center [271, 161] width 4 height 4
radio input "true"
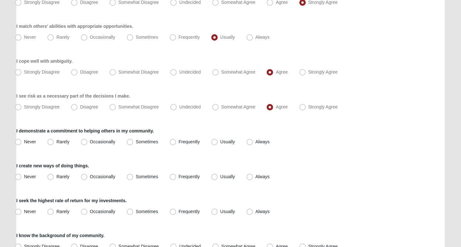
scroll to position [380, 0]
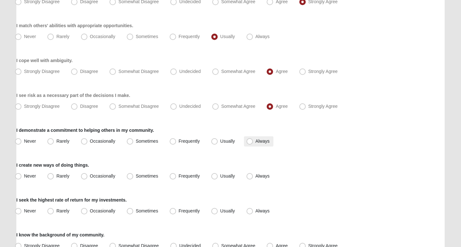
click at [261, 141] on span "Always" at bounding box center [263, 141] width 14 height 5
click at [253, 141] on input "Always" at bounding box center [251, 141] width 4 height 4
radio input "true"
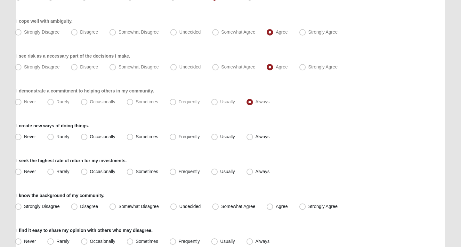
scroll to position [420, 0]
click at [230, 139] on label "Usually" at bounding box center [224, 136] width 30 height 10
click at [218, 138] on input "Usually" at bounding box center [216, 136] width 4 height 4
radio input "true"
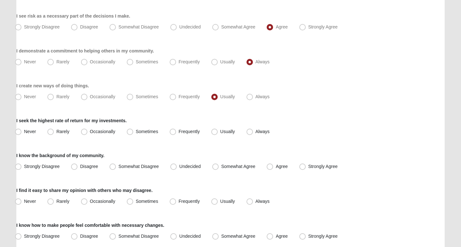
scroll to position [460, 0]
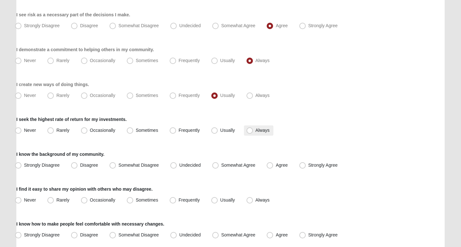
click at [256, 132] on span "Always" at bounding box center [263, 130] width 14 height 5
click at [252, 132] on input "Always" at bounding box center [251, 130] width 4 height 4
radio input "true"
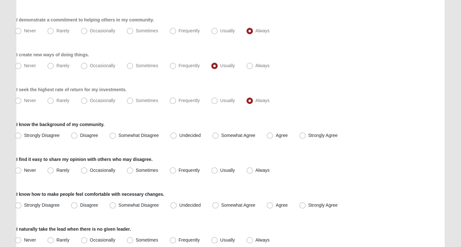
scroll to position [492, 0]
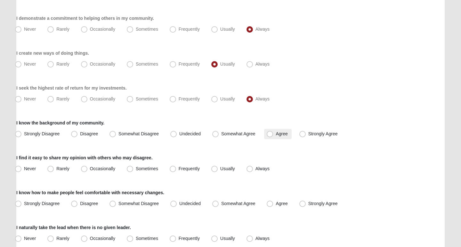
click at [288, 136] on span "Agree" at bounding box center [282, 133] width 12 height 5
click at [273, 136] on input "Agree" at bounding box center [271, 134] width 4 height 4
radio input "true"
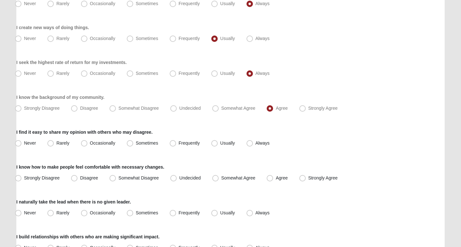
scroll to position [520, 0]
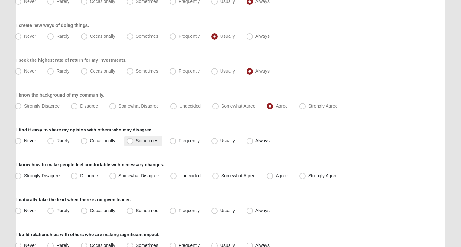
click at [137, 140] on span "Sometimes" at bounding box center [147, 140] width 22 height 5
click at [134, 140] on input "Sometimes" at bounding box center [131, 141] width 4 height 4
radio input "true"
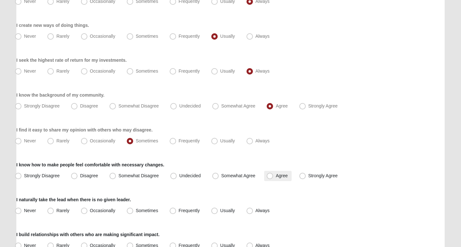
click at [286, 173] on span "Agree" at bounding box center [282, 175] width 12 height 5
click at [273, 174] on input "Agree" at bounding box center [271, 176] width 4 height 4
radio input "true"
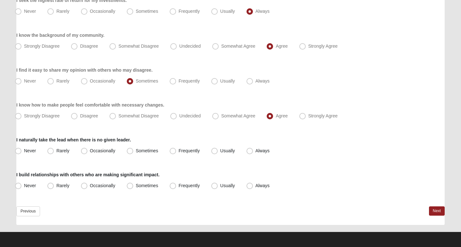
scroll to position [580, 0]
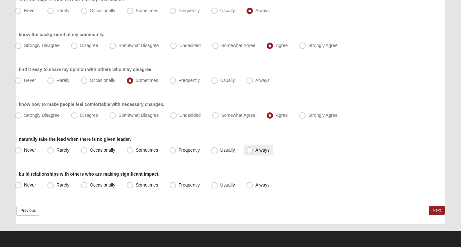
click at [254, 150] on label "Always" at bounding box center [258, 150] width 29 height 10
click at [253, 150] on input "Always" at bounding box center [251, 150] width 4 height 4
radio input "true"
click at [260, 188] on label "Always" at bounding box center [258, 185] width 29 height 10
click at [253, 187] on input "Always" at bounding box center [251, 185] width 4 height 4
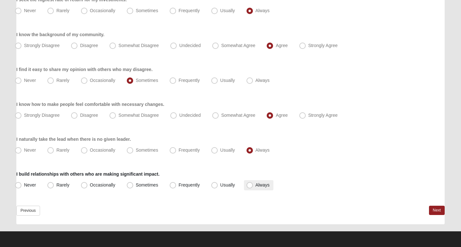
radio input "true"
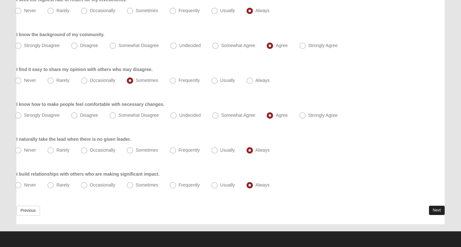
click at [438, 211] on link "Next" at bounding box center [437, 210] width 16 height 9
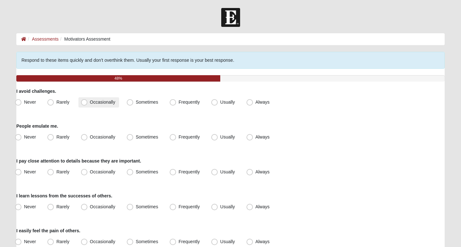
click at [95, 102] on span "Occasionally" at bounding box center [102, 102] width 25 height 5
click at [88, 102] on input "Occasionally" at bounding box center [86, 102] width 4 height 4
radio input "true"
click at [66, 101] on span "Rarely" at bounding box center [62, 102] width 13 height 5
click at [54, 101] on input "Rarely" at bounding box center [52, 102] width 4 height 4
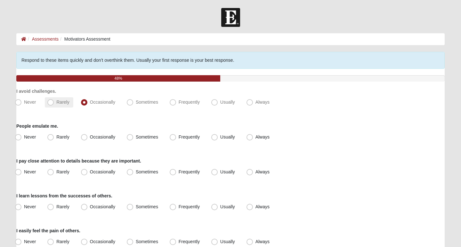
radio input "true"
click at [142, 136] on span "Sometimes" at bounding box center [147, 136] width 22 height 5
click at [134, 136] on input "Sometimes" at bounding box center [131, 137] width 4 height 4
radio input "true"
click at [231, 136] on span "Usually" at bounding box center [227, 136] width 15 height 5
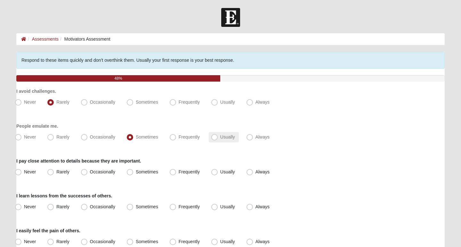
click at [218, 136] on input "Usually" at bounding box center [216, 137] width 4 height 4
radio input "true"
click at [233, 173] on span "Usually" at bounding box center [227, 171] width 15 height 5
click at [218, 173] on input "Usually" at bounding box center [216, 172] width 4 height 4
radio input "true"
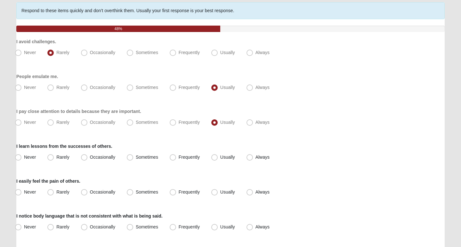
scroll to position [50, 0]
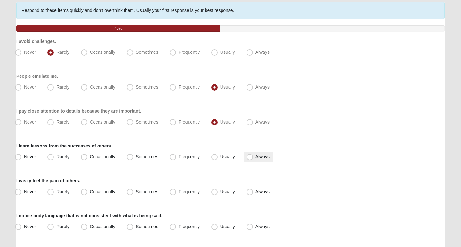
click at [256, 158] on span "Always" at bounding box center [263, 156] width 14 height 5
click at [253, 158] on input "Always" at bounding box center [251, 157] width 4 height 4
radio input "true"
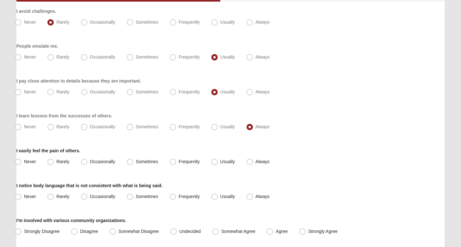
scroll to position [82, 0]
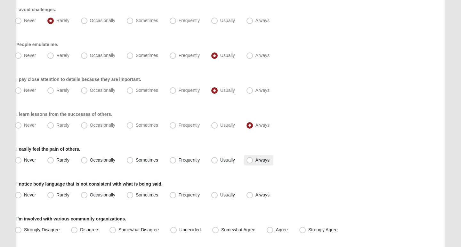
click at [255, 161] on label "Always" at bounding box center [258, 160] width 29 height 10
click at [253, 161] on input "Always" at bounding box center [251, 160] width 4 height 4
radio input "true"
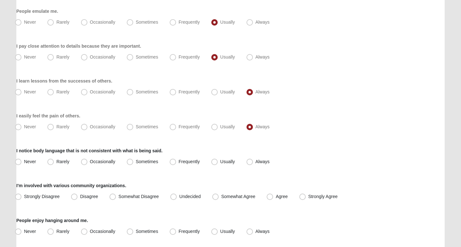
scroll to position [117, 0]
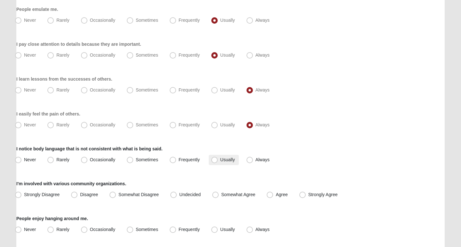
click at [229, 159] on span "Usually" at bounding box center [227, 159] width 15 height 5
click at [218, 159] on input "Usually" at bounding box center [216, 160] width 4 height 4
radio input "true"
click at [258, 159] on span "Always" at bounding box center [263, 159] width 14 height 5
click at [253, 159] on input "Always" at bounding box center [251, 160] width 4 height 4
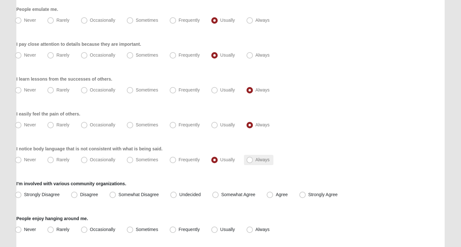
radio input "true"
click at [231, 157] on label "Usually" at bounding box center [224, 160] width 30 height 10
click at [218, 158] on input "Usually" at bounding box center [216, 160] width 4 height 4
radio input "true"
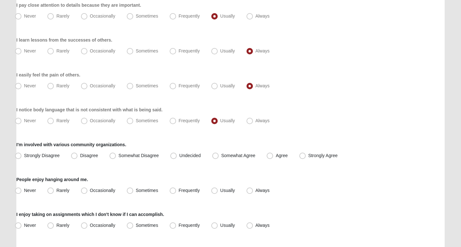
scroll to position [162, 0]
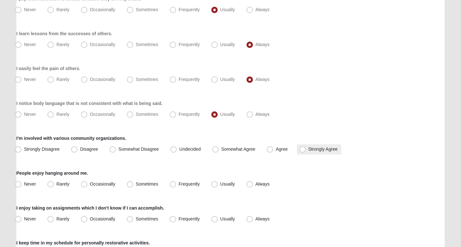
click at [318, 149] on span "Strongly Agree" at bounding box center [322, 149] width 29 height 5
click at [306, 149] on input "Strongly Agree" at bounding box center [304, 149] width 4 height 4
radio input "true"
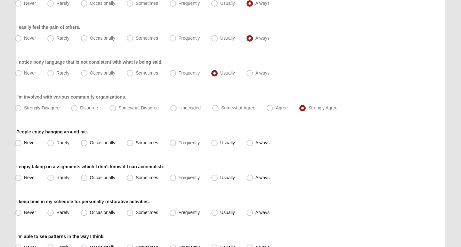
scroll to position [205, 0]
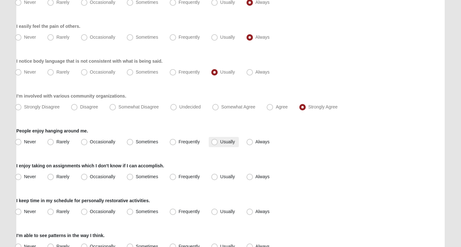
click at [234, 140] on span "Usually" at bounding box center [227, 141] width 15 height 5
click at [218, 140] on input "Usually" at bounding box center [216, 142] width 4 height 4
radio input "true"
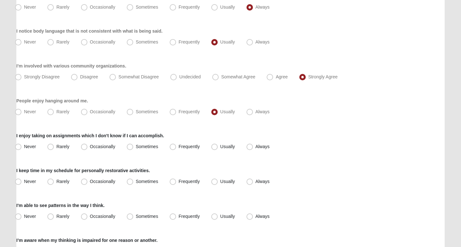
scroll to position [236, 0]
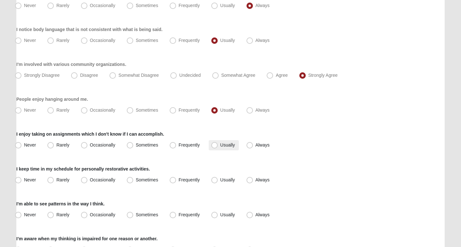
click at [227, 144] on span "Usually" at bounding box center [227, 145] width 15 height 5
click at [218, 144] on input "Usually" at bounding box center [216, 145] width 4 height 4
radio input "true"
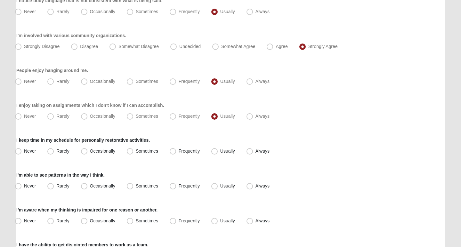
scroll to position [266, 0]
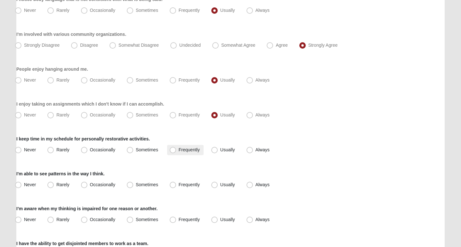
click at [187, 149] on span "Frequently" at bounding box center [189, 149] width 21 height 5
click at [176, 149] on input "Frequently" at bounding box center [174, 150] width 4 height 4
radio input "true"
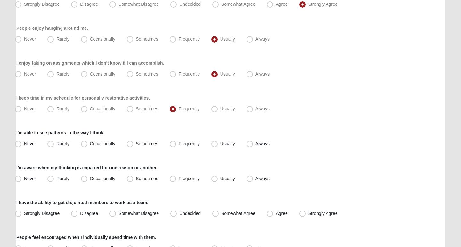
scroll to position [308, 0]
click at [186, 144] on span "Frequently" at bounding box center [189, 143] width 21 height 5
click at [176, 144] on input "Frequently" at bounding box center [174, 143] width 4 height 4
radio input "true"
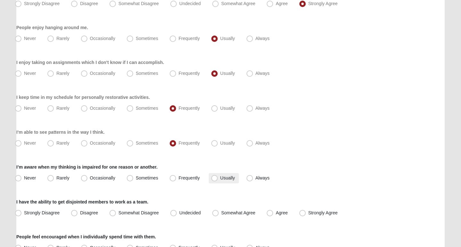
click at [228, 179] on span "Usually" at bounding box center [227, 177] width 15 height 5
click at [218, 179] on input "Usually" at bounding box center [216, 178] width 4 height 4
radio input "true"
click at [266, 179] on span "Always" at bounding box center [263, 177] width 14 height 5
click at [253, 179] on input "Always" at bounding box center [251, 178] width 4 height 4
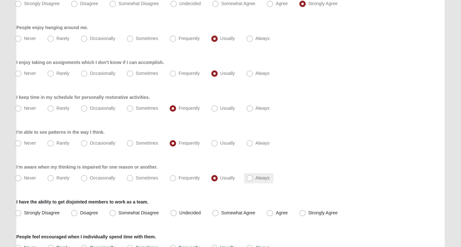
radio input "true"
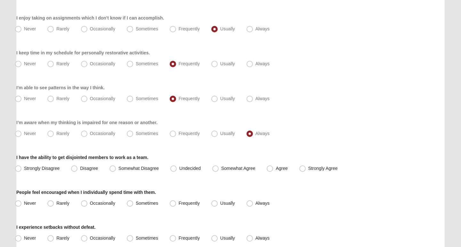
scroll to position [355, 0]
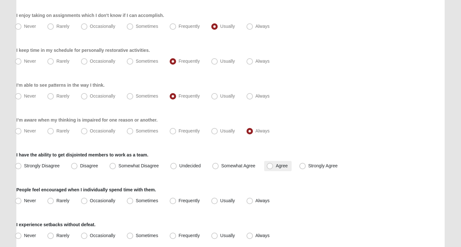
click at [278, 168] on span "Agree" at bounding box center [282, 165] width 12 height 5
click at [273, 168] on input "Agree" at bounding box center [271, 166] width 4 height 4
radio input "true"
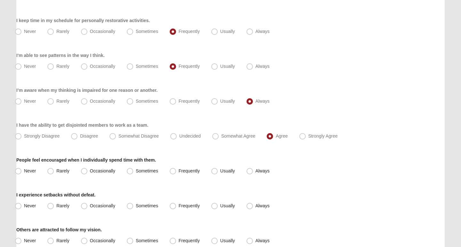
scroll to position [386, 0]
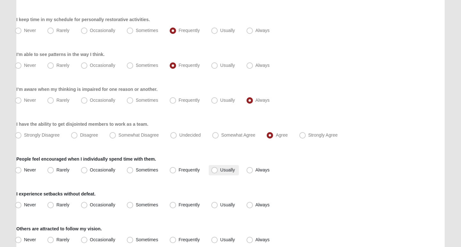
click at [223, 170] on span "Usually" at bounding box center [227, 169] width 15 height 5
click at [218, 170] on input "Usually" at bounding box center [216, 170] width 4 height 4
radio input "true"
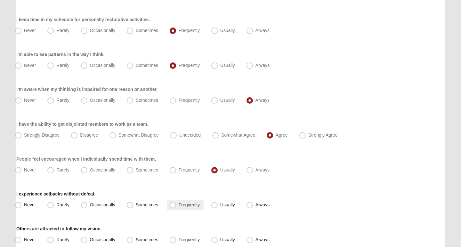
click at [186, 203] on span "Frequently" at bounding box center [189, 204] width 21 height 5
click at [176, 203] on input "Frequently" at bounding box center [174, 205] width 4 height 4
radio input "true"
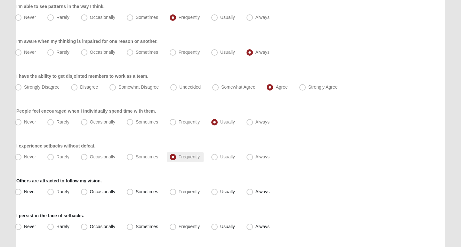
scroll to position [436, 0]
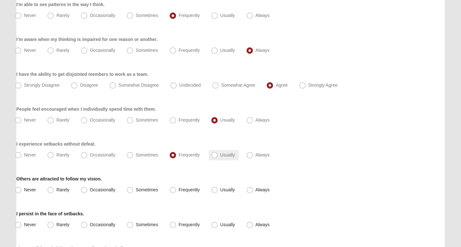
click at [221, 155] on span "Usually" at bounding box center [227, 154] width 15 height 5
click at [218, 155] on input "Usually" at bounding box center [216, 155] width 4 height 4
radio input "true"
click at [221, 191] on span "Usually" at bounding box center [227, 189] width 15 height 5
click at [218, 191] on input "Usually" at bounding box center [216, 190] width 4 height 4
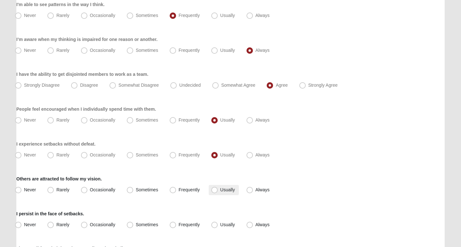
radio input "true"
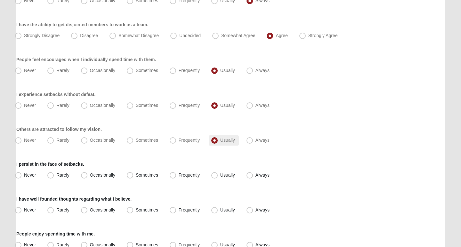
scroll to position [487, 0]
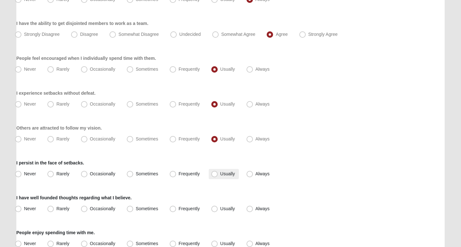
click at [229, 172] on span "Usually" at bounding box center [227, 173] width 15 height 5
click at [218, 172] on input "Usually" at bounding box center [216, 174] width 4 height 4
radio input "true"
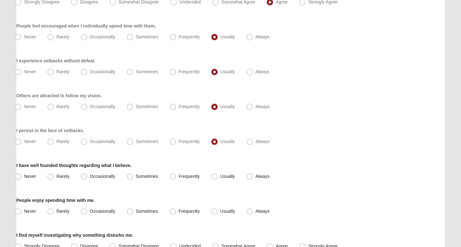
scroll to position [522, 0]
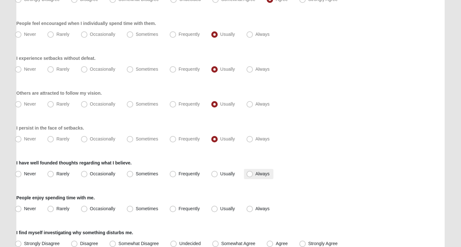
click at [260, 171] on span "Always" at bounding box center [263, 173] width 14 height 5
click at [253, 172] on input "Always" at bounding box center [251, 174] width 4 height 4
radio input "true"
click at [231, 206] on span "Usually" at bounding box center [227, 208] width 15 height 5
click at [218, 207] on input "Usually" at bounding box center [216, 209] width 4 height 4
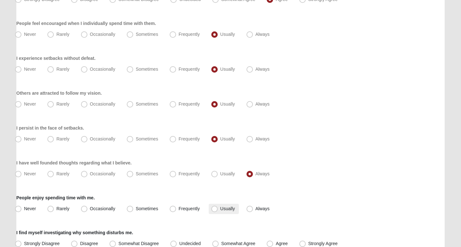
radio input "true"
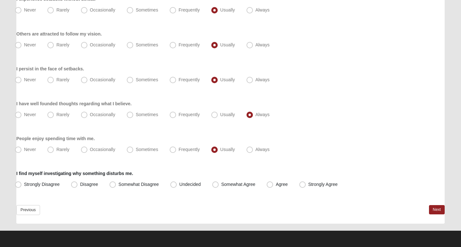
scroll to position [581, 0]
click at [310, 185] on span "Strongly Agree" at bounding box center [322, 184] width 29 height 5
click at [306, 185] on input "Strongly Agree" at bounding box center [304, 185] width 4 height 4
radio input "true"
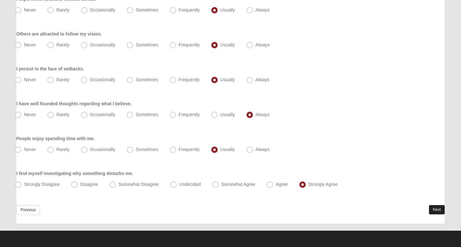
click at [434, 209] on link "Next" at bounding box center [437, 209] width 16 height 9
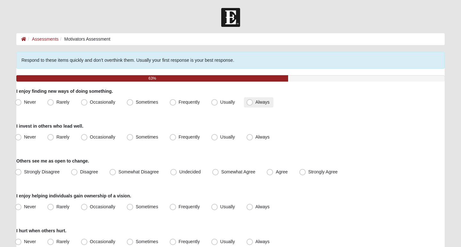
click at [256, 101] on span "Always" at bounding box center [263, 102] width 14 height 5
click at [249, 101] on input "Always" at bounding box center [251, 102] width 4 height 4
radio input "true"
click at [236, 138] on label "Usually" at bounding box center [224, 137] width 30 height 10
click at [218, 138] on input "Usually" at bounding box center [216, 137] width 4 height 4
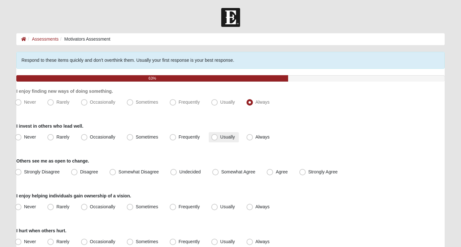
radio input "true"
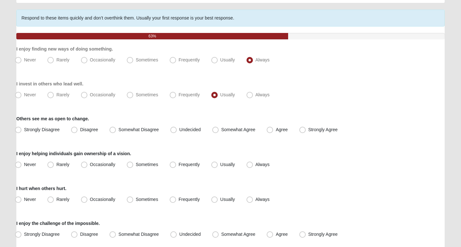
scroll to position [45, 0]
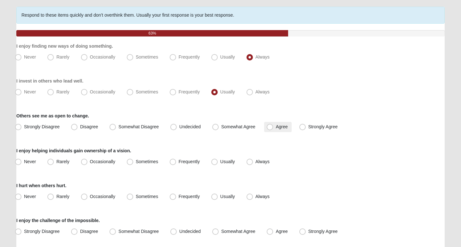
click at [287, 129] on label "Agree" at bounding box center [277, 127] width 27 height 10
click at [273, 129] on input "Agree" at bounding box center [271, 127] width 4 height 4
radio input "true"
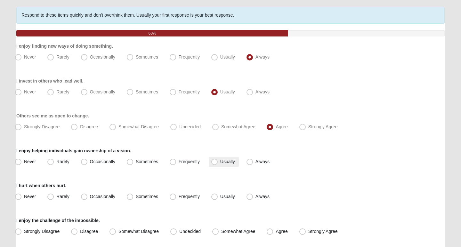
click at [225, 163] on span "Usually" at bounding box center [227, 161] width 15 height 5
click at [218, 163] on input "Usually" at bounding box center [216, 162] width 4 height 4
radio input "true"
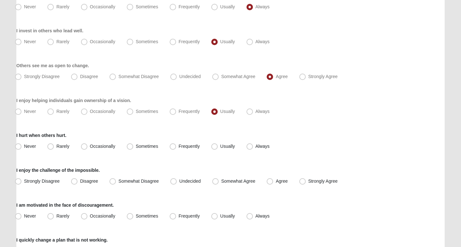
scroll to position [96, 0]
click at [260, 147] on span "Always" at bounding box center [263, 145] width 14 height 5
click at [253, 147] on input "Always" at bounding box center [251, 146] width 4 height 4
radio input "true"
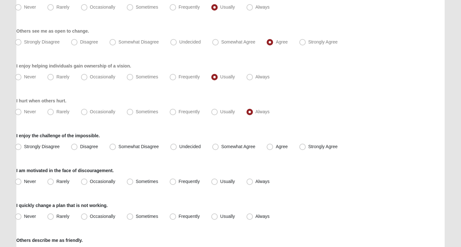
scroll to position [133, 0]
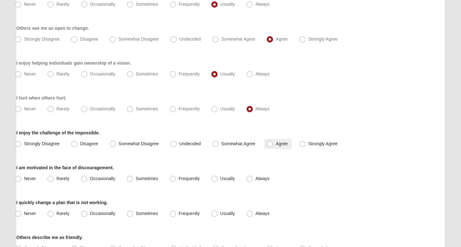
click at [287, 140] on label "Agree" at bounding box center [277, 144] width 27 height 10
click at [273, 142] on input "Agree" at bounding box center [271, 144] width 4 height 4
radio input "true"
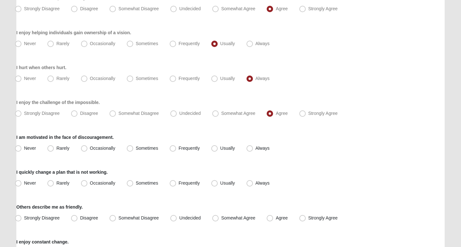
scroll to position [183, 0]
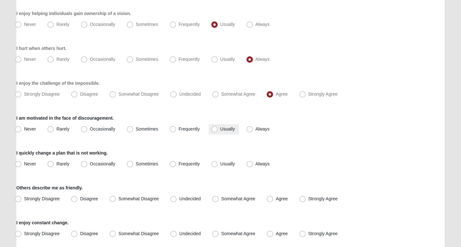
click at [217, 134] on label "Usually" at bounding box center [224, 129] width 30 height 10
click at [217, 131] on input "Usually" at bounding box center [216, 129] width 4 height 4
radio input "true"
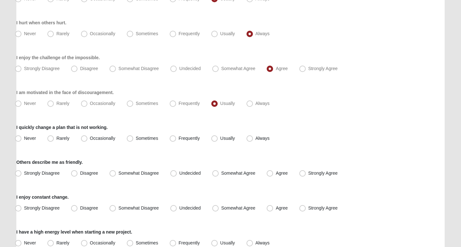
scroll to position [210, 0]
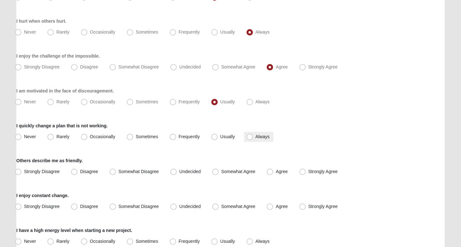
click at [256, 135] on span "Always" at bounding box center [263, 136] width 14 height 5
click at [253, 135] on input "Always" at bounding box center [251, 137] width 4 height 4
radio input "true"
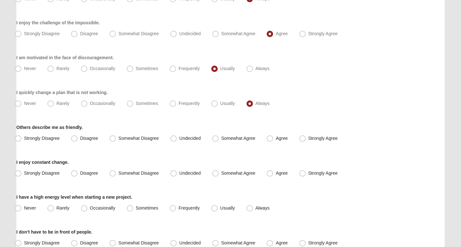
scroll to position [245, 0]
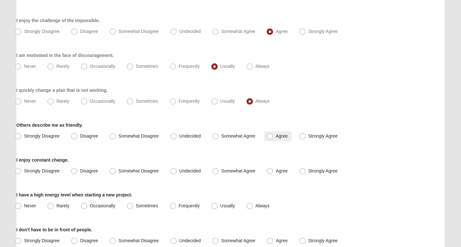
click at [276, 137] on span "Agree" at bounding box center [282, 136] width 12 height 5
click at [273, 137] on input "Agree" at bounding box center [271, 136] width 4 height 4
radio input "true"
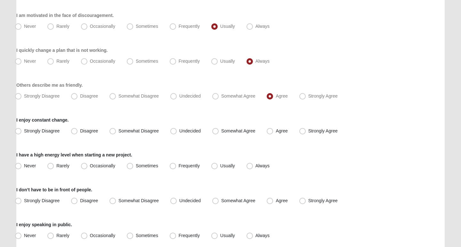
scroll to position [288, 0]
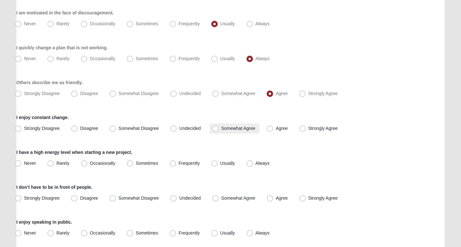
click at [245, 126] on span "Somewhat Agree" at bounding box center [238, 128] width 34 height 5
click at [219, 126] on input "Somewhat Agree" at bounding box center [217, 128] width 4 height 4
radio input "true"
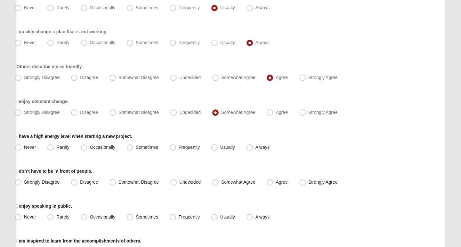
scroll to position [306, 0]
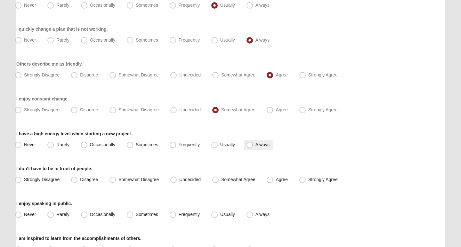
click at [256, 146] on span "Always" at bounding box center [263, 144] width 14 height 5
click at [253, 146] on input "Always" at bounding box center [251, 145] width 4 height 4
radio input "true"
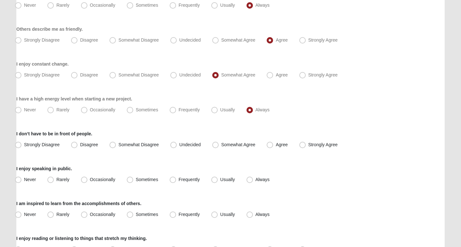
scroll to position [344, 0]
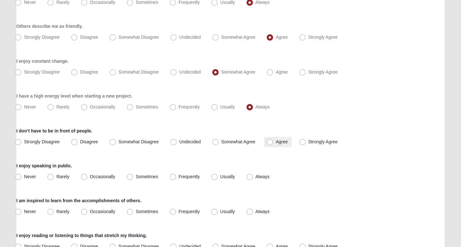
click at [275, 144] on label "Agree" at bounding box center [277, 142] width 27 height 10
click at [273, 144] on input "Agree" at bounding box center [271, 142] width 4 height 4
radio input "true"
click at [311, 144] on span "Strongly Agree" at bounding box center [322, 141] width 29 height 5
click at [306, 144] on input "Strongly Agree" at bounding box center [304, 142] width 4 height 4
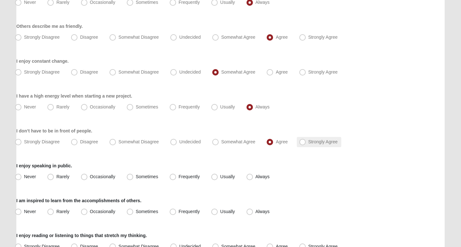
radio input "true"
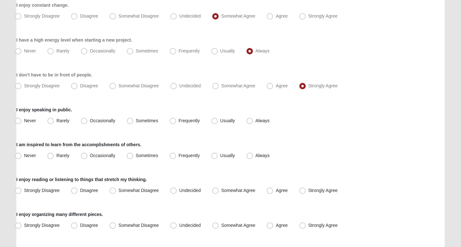
scroll to position [401, 0]
click at [142, 120] on span "Sometimes" at bounding box center [147, 120] width 22 height 5
click at [134, 120] on input "Sometimes" at bounding box center [131, 120] width 4 height 4
radio input "true"
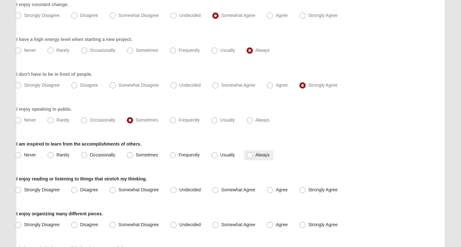
click at [256, 152] on span "Always" at bounding box center [263, 154] width 14 height 5
click at [249, 153] on input "Always" at bounding box center [251, 155] width 4 height 4
radio input "true"
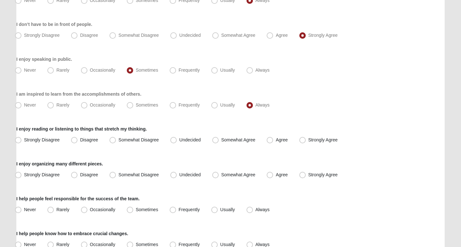
scroll to position [452, 0]
click at [308, 137] on span "Strongly Agree" at bounding box center [322, 139] width 29 height 5
click at [305, 137] on input "Strongly Agree" at bounding box center [304, 139] width 4 height 4
radio input "true"
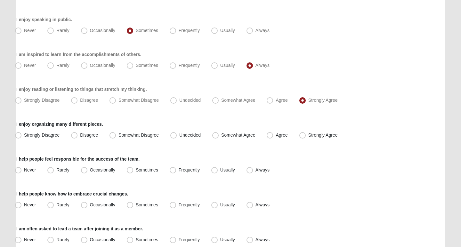
scroll to position [493, 0]
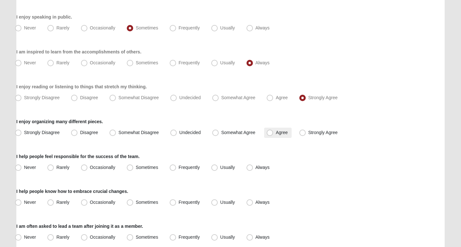
click at [286, 136] on label "Agree" at bounding box center [277, 133] width 27 height 10
click at [273, 135] on input "Agree" at bounding box center [271, 133] width 4 height 4
radio input "true"
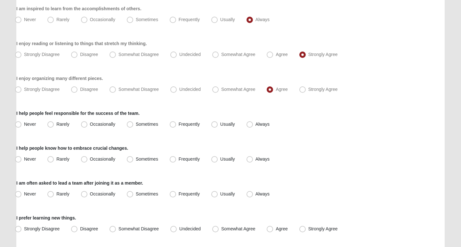
scroll to position [537, 0]
click at [227, 125] on span "Usually" at bounding box center [227, 123] width 15 height 5
click at [218, 125] on input "Usually" at bounding box center [216, 124] width 4 height 4
radio input "true"
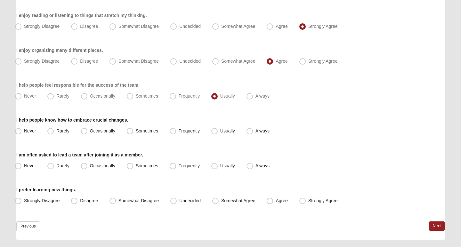
scroll to position [566, 0]
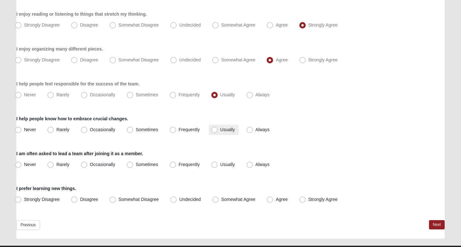
click at [220, 131] on span "Usually" at bounding box center [227, 129] width 15 height 5
click at [217, 131] on input "Usually" at bounding box center [216, 130] width 4 height 4
radio input "true"
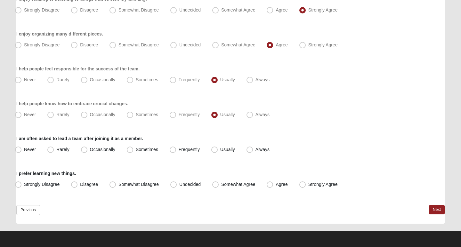
scroll to position [581, 0]
click at [234, 149] on span "Usually" at bounding box center [227, 149] width 15 height 5
click at [218, 149] on input "Usually" at bounding box center [216, 150] width 4 height 4
radio input "true"
click at [297, 183] on label "Strongly Agree" at bounding box center [319, 185] width 45 height 10
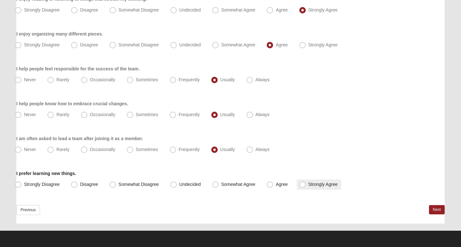
click at [302, 183] on input "Strongly Agree" at bounding box center [304, 185] width 4 height 4
radio input "true"
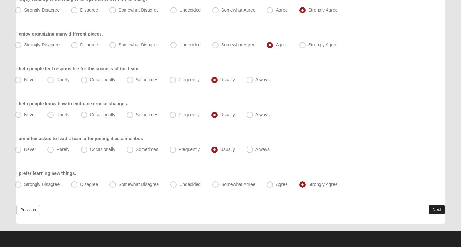
click at [432, 209] on link "Next" at bounding box center [437, 209] width 16 height 9
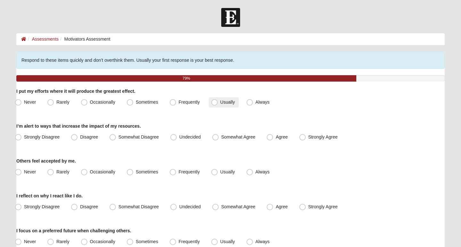
click at [221, 105] on label "Usually" at bounding box center [224, 102] width 30 height 10
click at [218, 104] on input "Usually" at bounding box center [216, 102] width 4 height 4
radio input "true"
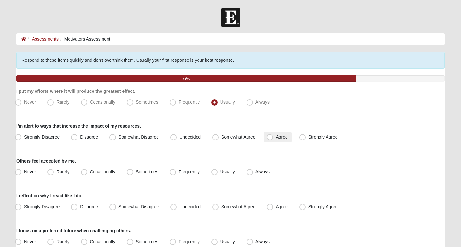
click at [285, 138] on span "Agree" at bounding box center [282, 136] width 12 height 5
click at [273, 138] on input "Agree" at bounding box center [271, 137] width 4 height 4
radio input "true"
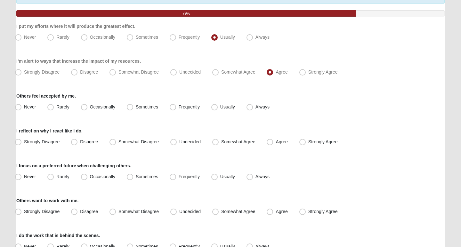
scroll to position [66, 0]
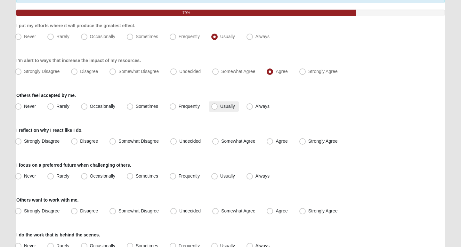
click at [227, 108] on span "Usually" at bounding box center [227, 106] width 15 height 5
click at [218, 108] on input "Usually" at bounding box center [216, 106] width 4 height 4
radio input "true"
click at [278, 143] on span "Agree" at bounding box center [282, 141] width 12 height 5
click at [273, 143] on input "Agree" at bounding box center [271, 141] width 4 height 4
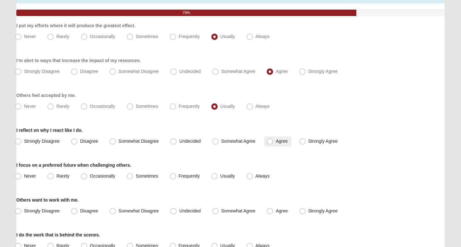
radio input "true"
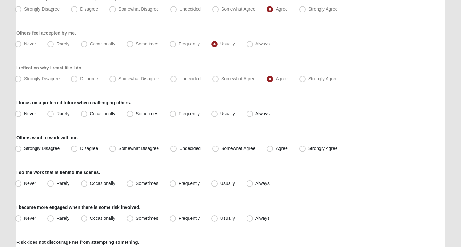
scroll to position [129, 0]
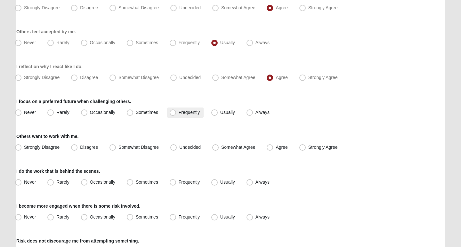
click at [187, 113] on span "Frequently" at bounding box center [189, 112] width 21 height 5
click at [176, 113] on input "Frequently" at bounding box center [174, 112] width 4 height 4
radio input "true"
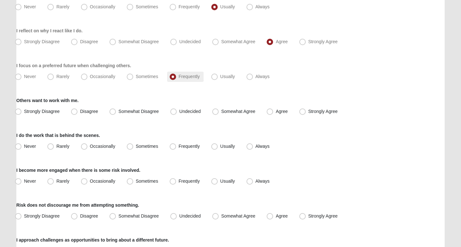
scroll to position [174, 0]
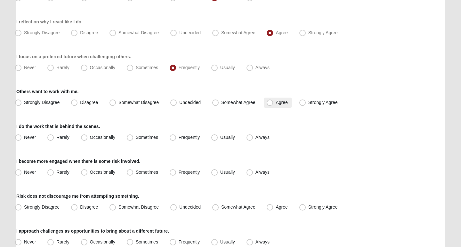
click at [279, 105] on span "Agree" at bounding box center [282, 102] width 12 height 5
click at [273, 105] on input "Agree" at bounding box center [271, 103] width 4 height 4
radio input "true"
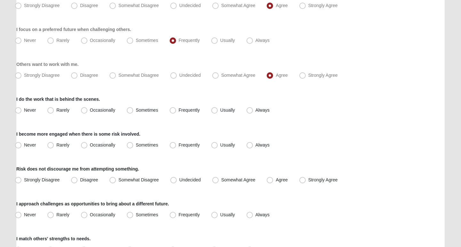
scroll to position [202, 0]
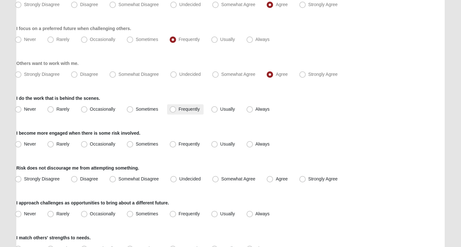
click at [191, 108] on span "Frequently" at bounding box center [189, 109] width 21 height 5
click at [176, 108] on input "Frequently" at bounding box center [174, 109] width 4 height 4
radio input "true"
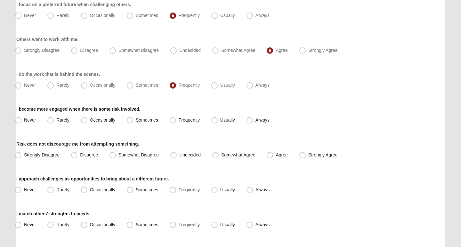
scroll to position [227, 0]
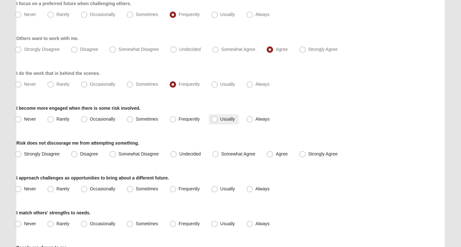
click at [221, 121] on span "Usually" at bounding box center [227, 119] width 15 height 5
click at [218, 121] on input "Usually" at bounding box center [216, 119] width 4 height 4
radio input "true"
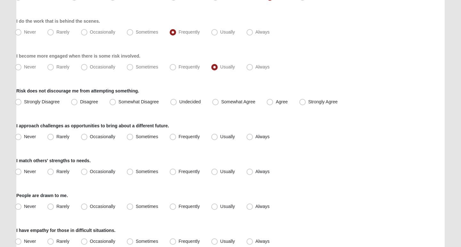
scroll to position [280, 0]
click at [281, 105] on label "Agree" at bounding box center [277, 102] width 27 height 10
click at [273, 104] on input "Agree" at bounding box center [271, 102] width 4 height 4
radio input "true"
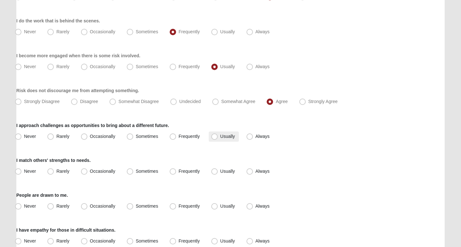
click at [219, 138] on label "Usually" at bounding box center [224, 137] width 30 height 10
click at [218, 138] on input "Usually" at bounding box center [216, 136] width 4 height 4
radio input "true"
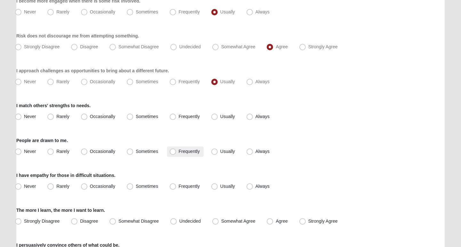
scroll to position [335, 0]
click at [221, 118] on label "Usually" at bounding box center [224, 116] width 30 height 10
click at [218, 118] on input "Usually" at bounding box center [216, 116] width 4 height 4
radio input "true"
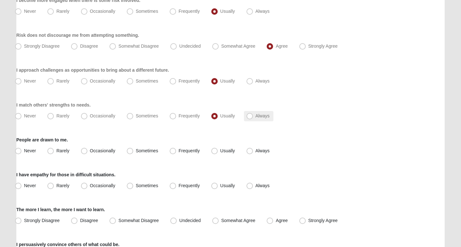
click at [255, 119] on label "Always" at bounding box center [258, 116] width 29 height 10
click at [253, 118] on input "Always" at bounding box center [251, 116] width 4 height 4
radio input "true"
click at [224, 150] on span "Usually" at bounding box center [227, 150] width 15 height 5
click at [218, 150] on input "Usually" at bounding box center [216, 151] width 4 height 4
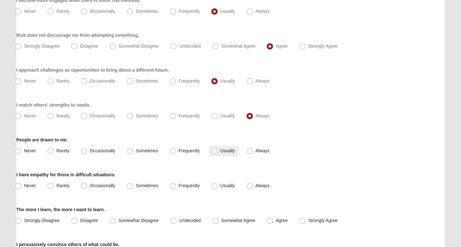
radio input "true"
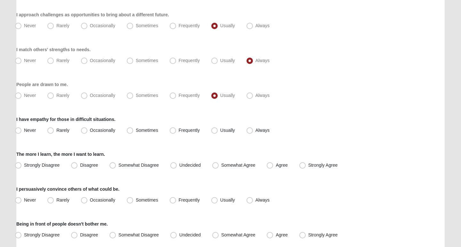
scroll to position [396, 0]
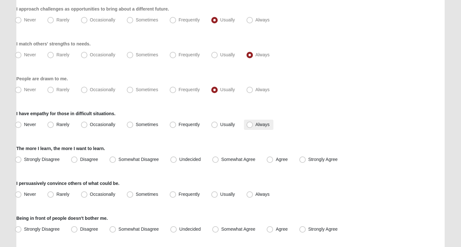
click at [261, 124] on span "Always" at bounding box center [263, 124] width 14 height 5
click at [253, 124] on input "Always" at bounding box center [251, 125] width 4 height 4
radio input "true"
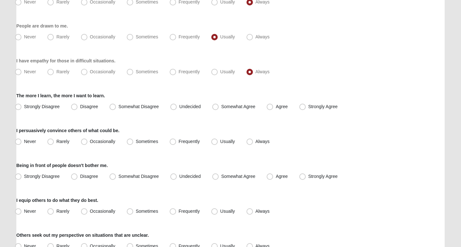
scroll to position [456, 0]
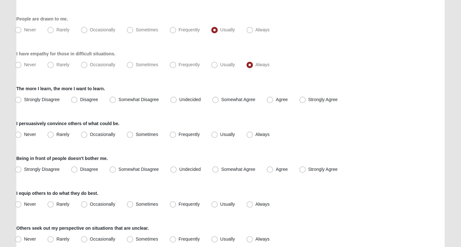
click at [327, 100] on span "Strongly Agree" at bounding box center [322, 99] width 29 height 5
click at [306, 100] on input "Strongly Agree" at bounding box center [304, 100] width 4 height 4
radio input "true"
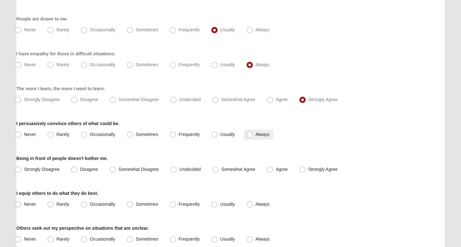
click at [263, 139] on label "Always" at bounding box center [258, 135] width 29 height 10
click at [253, 137] on input "Always" at bounding box center [251, 135] width 4 height 4
radio input "true"
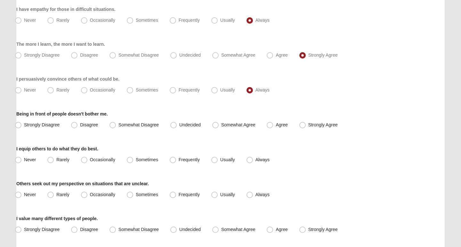
scroll to position [501, 0]
click at [233, 126] on span "Somewhat Agree" at bounding box center [238, 124] width 34 height 5
click at [219, 126] on input "Somewhat Agree" at bounding box center [217, 125] width 4 height 4
radio input "true"
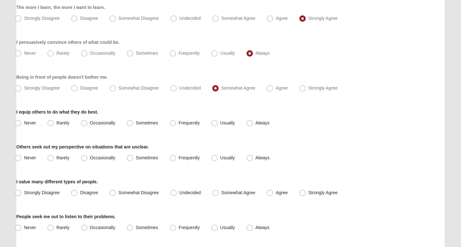
scroll to position [544, 0]
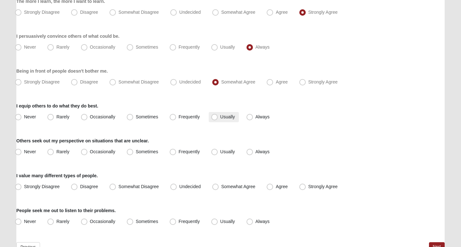
click at [231, 119] on span "Usually" at bounding box center [227, 116] width 15 height 5
click at [218, 119] on input "Usually" at bounding box center [216, 117] width 4 height 4
radio input "true"
click at [227, 155] on label "Usually" at bounding box center [224, 152] width 30 height 10
click at [218, 154] on input "Usually" at bounding box center [216, 152] width 4 height 4
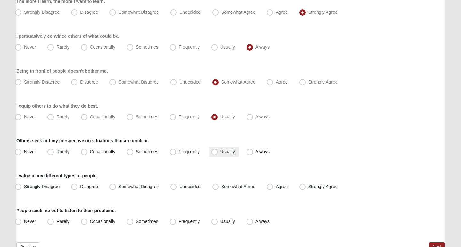
radio input "true"
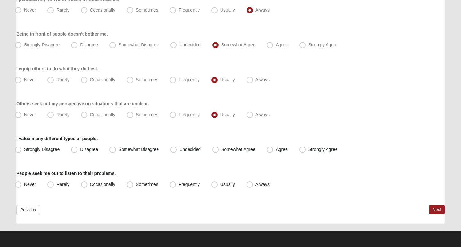
scroll to position [581, 0]
click at [285, 151] on span "Agree" at bounding box center [282, 149] width 12 height 5
click at [273, 151] on input "Agree" at bounding box center [271, 150] width 4 height 4
radio input "true"
click at [258, 185] on span "Always" at bounding box center [263, 184] width 14 height 5
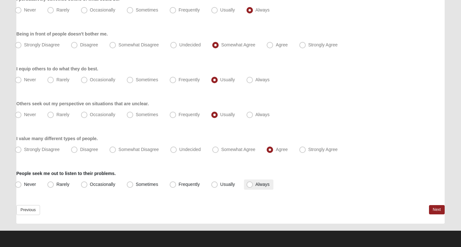
click at [253, 185] on input "Always" at bounding box center [251, 185] width 4 height 4
radio input "true"
click at [439, 210] on link "Next" at bounding box center [437, 209] width 16 height 9
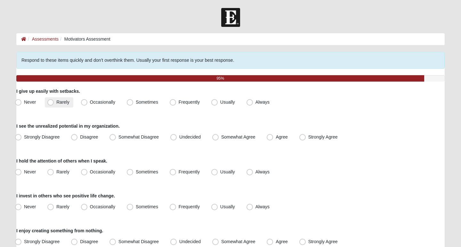
click at [56, 103] on span "Rarely" at bounding box center [62, 102] width 13 height 5
click at [53, 103] on input "Rarely" at bounding box center [52, 102] width 4 height 4
radio input "true"
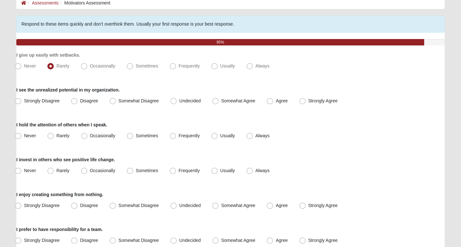
scroll to position [37, 0]
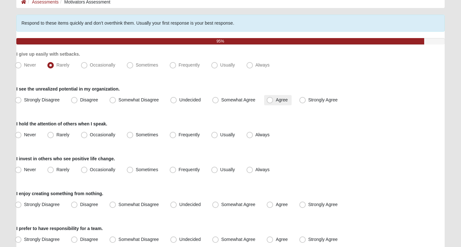
click at [286, 100] on span "Agree" at bounding box center [282, 99] width 12 height 5
click at [273, 100] on input "Agree" at bounding box center [271, 100] width 4 height 4
radio input "true"
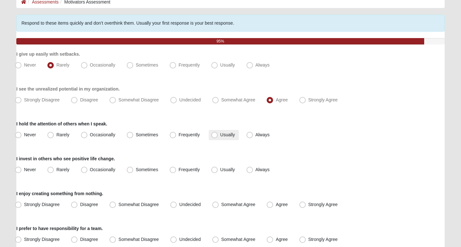
click at [226, 132] on label "Usually" at bounding box center [224, 135] width 30 height 10
click at [218, 133] on input "Usually" at bounding box center [216, 135] width 4 height 4
radio input "true"
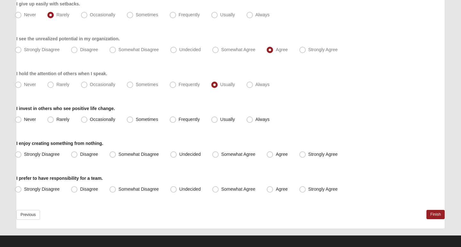
scroll to position [88, 0]
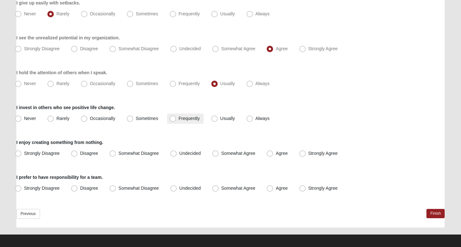
click at [192, 117] on span "Frequently" at bounding box center [189, 118] width 21 height 5
click at [176, 117] on input "Frequently" at bounding box center [174, 119] width 4 height 4
radio input "true"
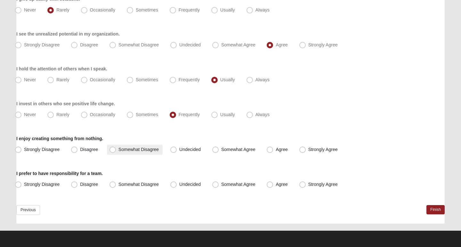
scroll to position [92, 0]
click at [315, 150] on span "Strongly Agree" at bounding box center [322, 149] width 29 height 5
click at [306, 150] on input "Strongly Agree" at bounding box center [304, 150] width 4 height 4
radio input "true"
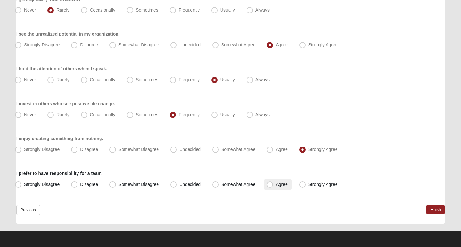
click at [275, 185] on label "Agree" at bounding box center [277, 185] width 27 height 10
click at [273, 185] on input "Agree" at bounding box center [271, 185] width 4 height 4
radio input "true"
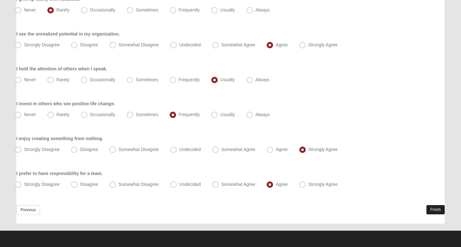
click at [437, 209] on link "Finish" at bounding box center [436, 209] width 18 height 9
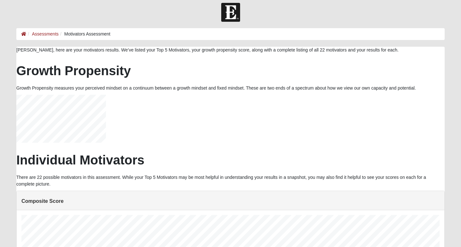
scroll to position [4, 0]
